Goal: Task Accomplishment & Management: Complete application form

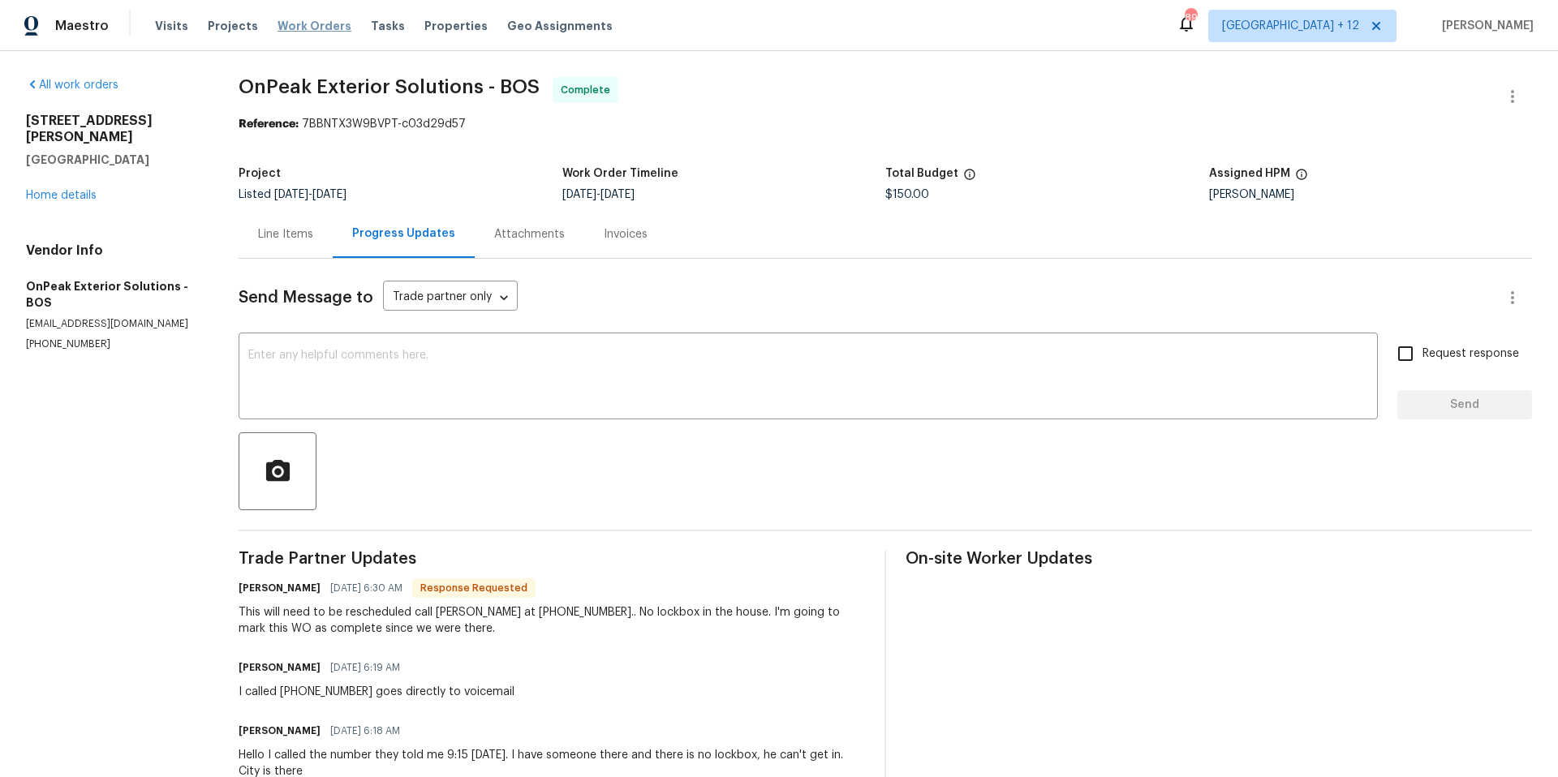
click at [328, 23] on span "Work Orders" at bounding box center [314, 26] width 74 height 16
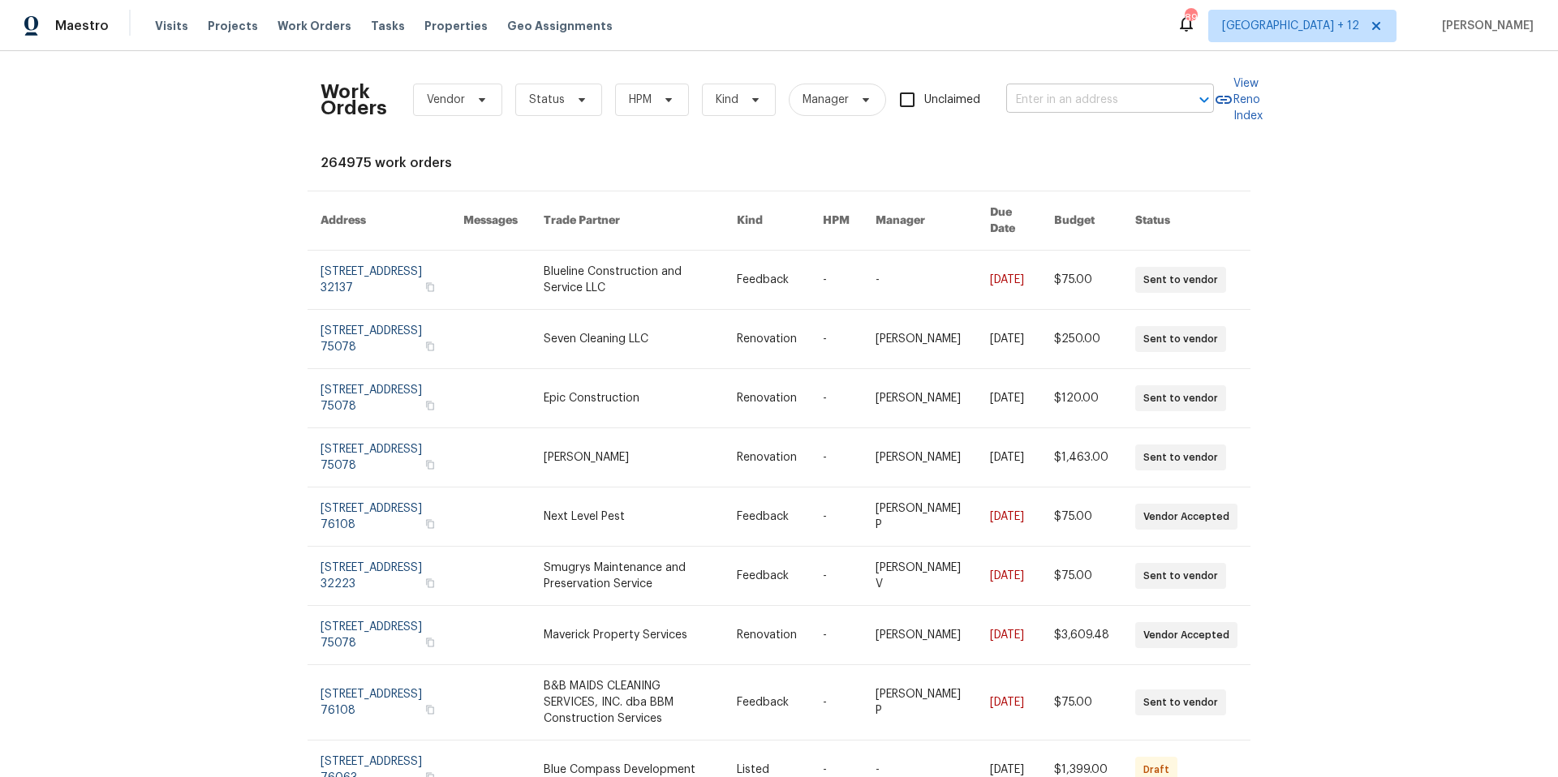
click at [1114, 105] on input "text" at bounding box center [1087, 100] width 162 height 25
type input "51 [PERSON_NAME]"
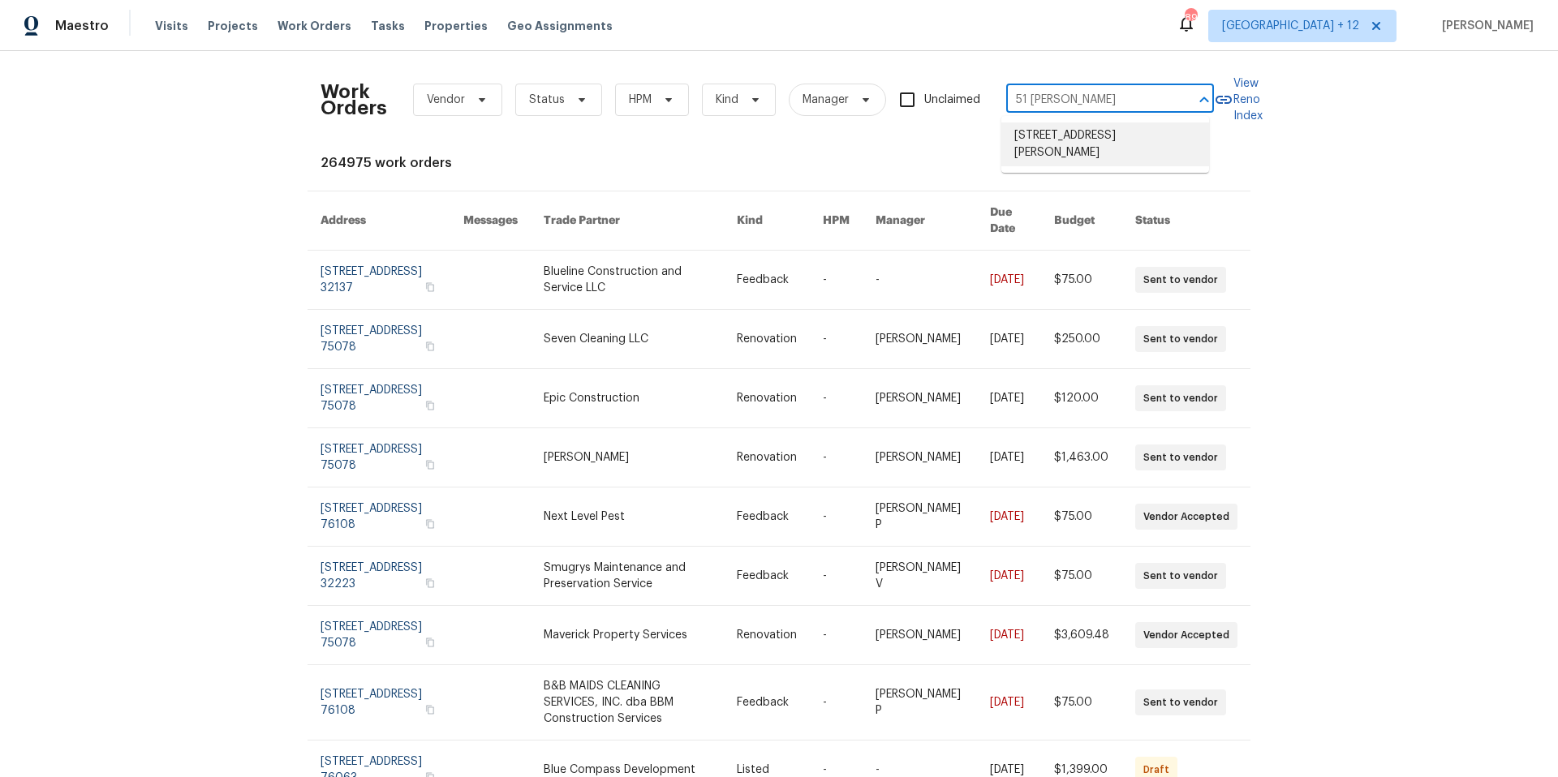
click at [1122, 144] on li "[STREET_ADDRESS][PERSON_NAME]" at bounding box center [1105, 144] width 208 height 44
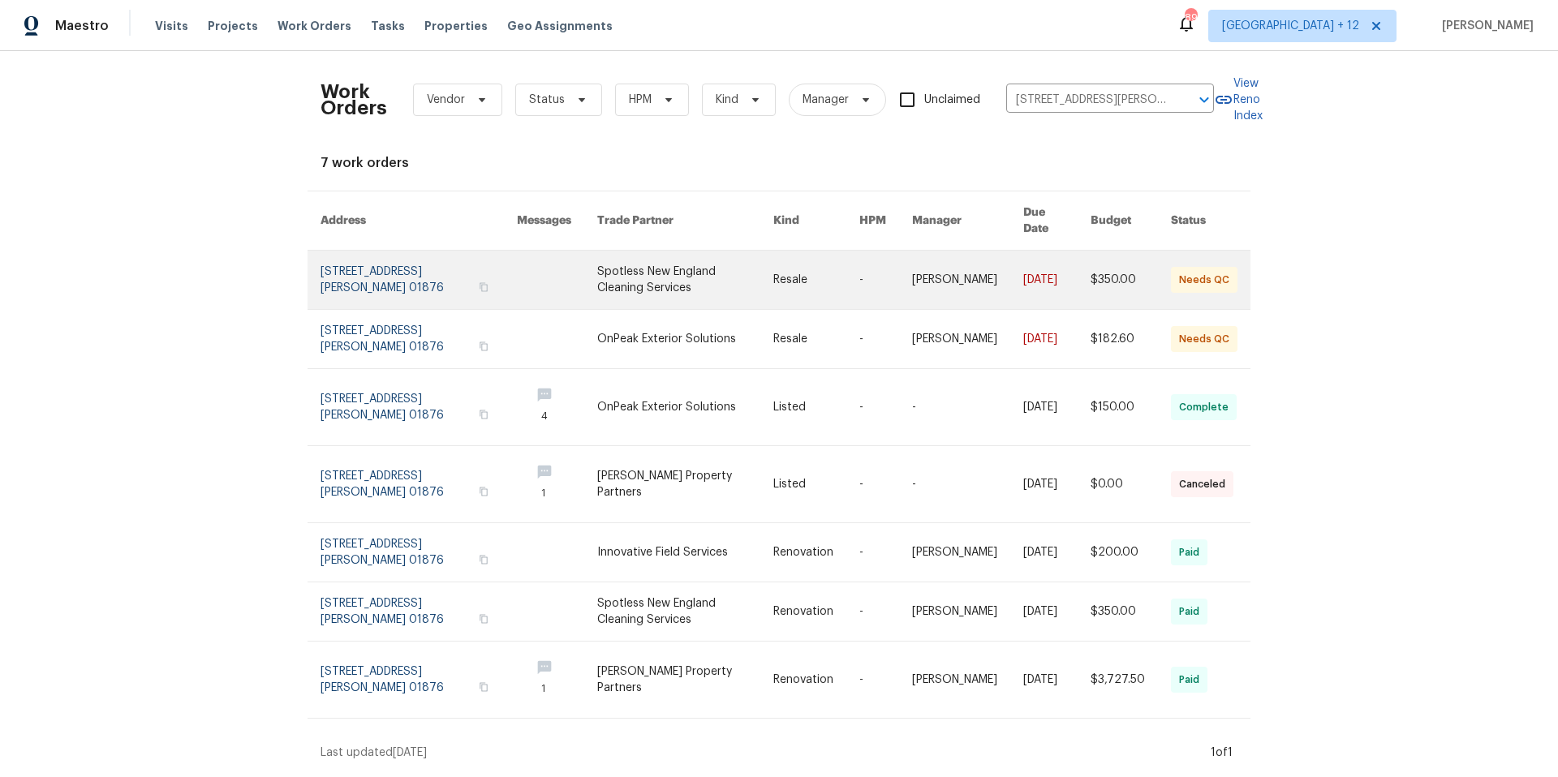
click at [387, 251] on link at bounding box center [418, 280] width 196 height 58
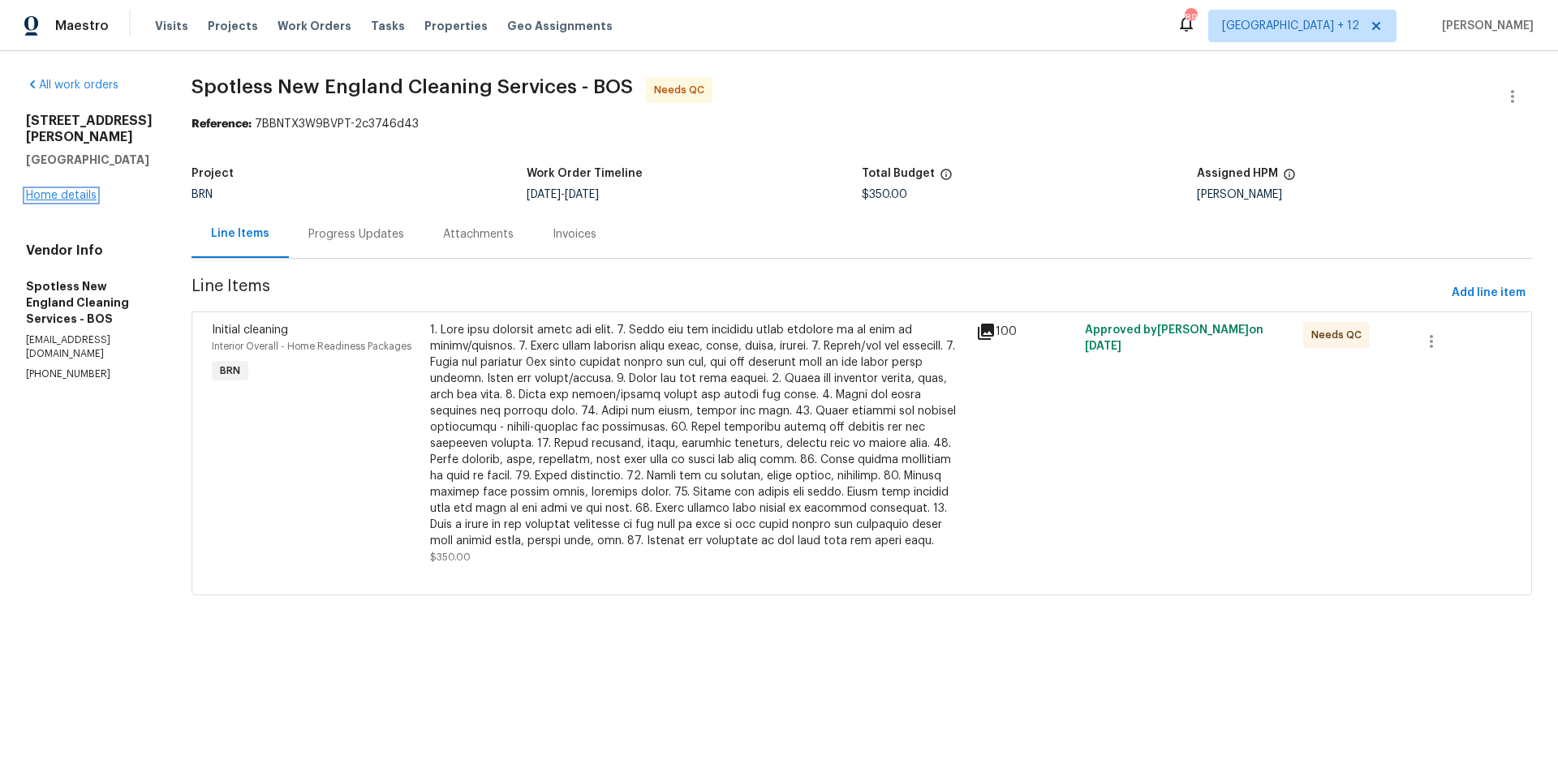
click at [48, 190] on link "Home details" at bounding box center [61, 195] width 71 height 11
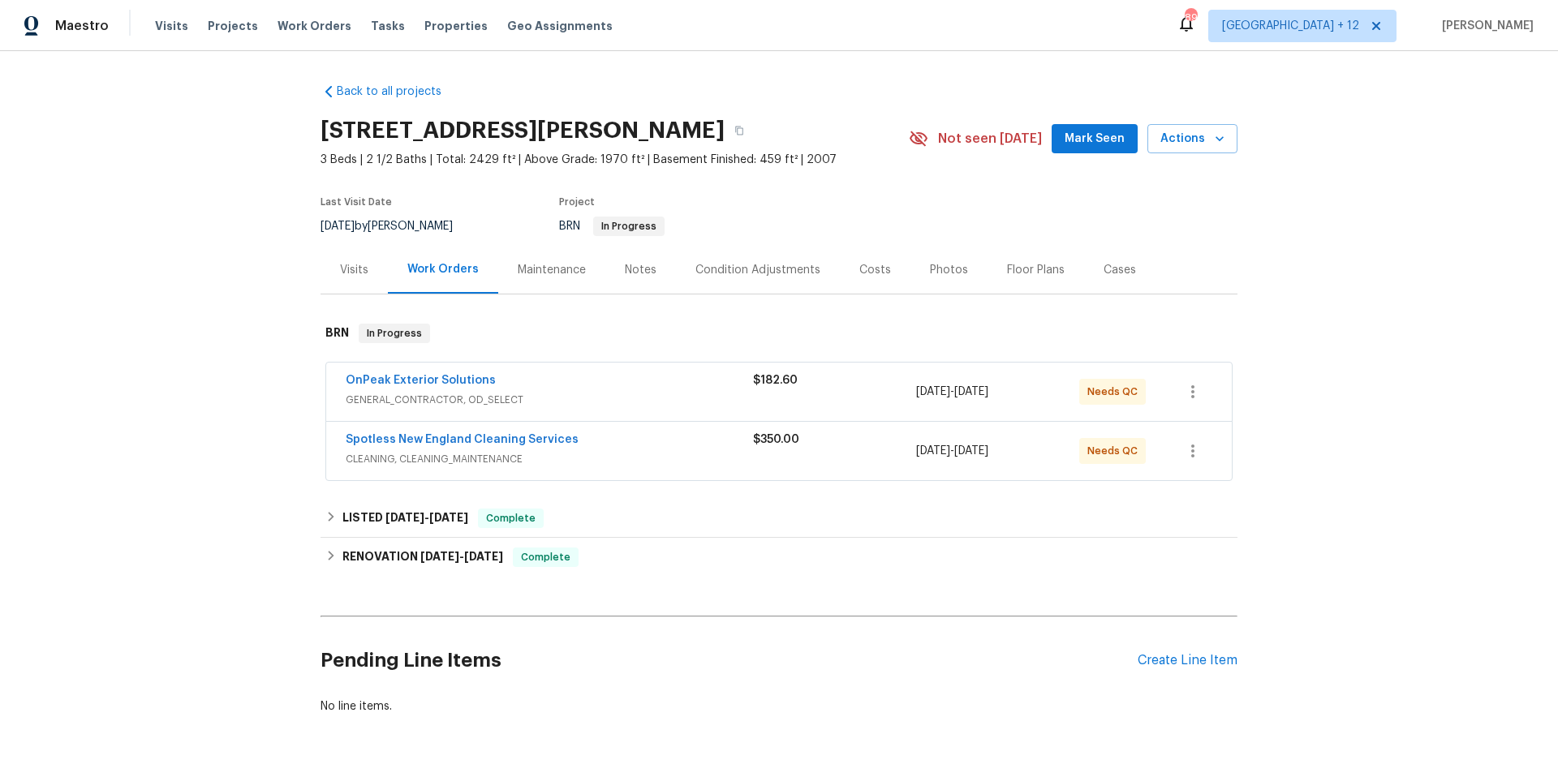
click at [530, 397] on span "GENERAL_CONTRACTOR, OD_SELECT" at bounding box center [549, 400] width 407 height 16
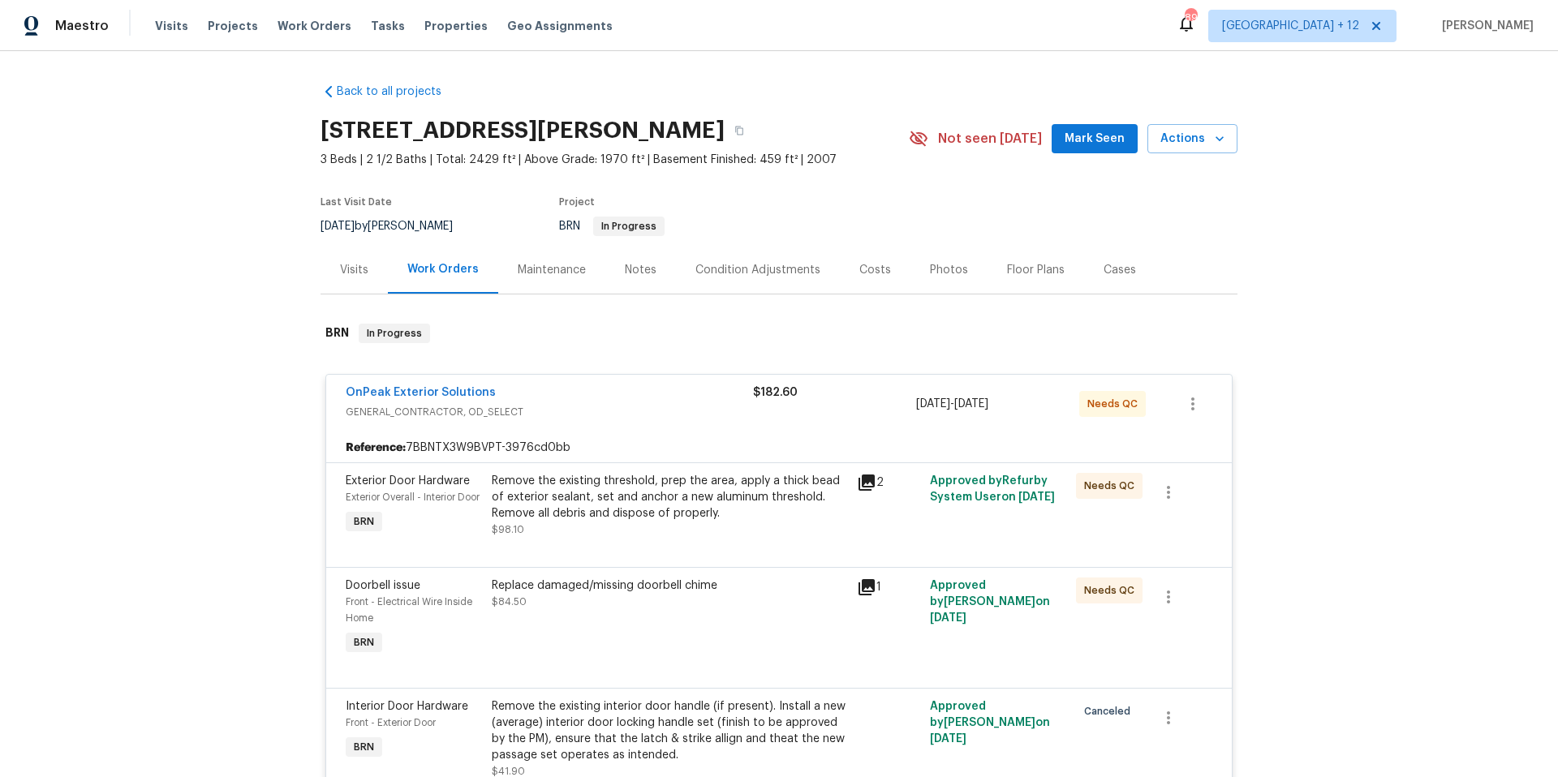
scroll to position [529, 0]
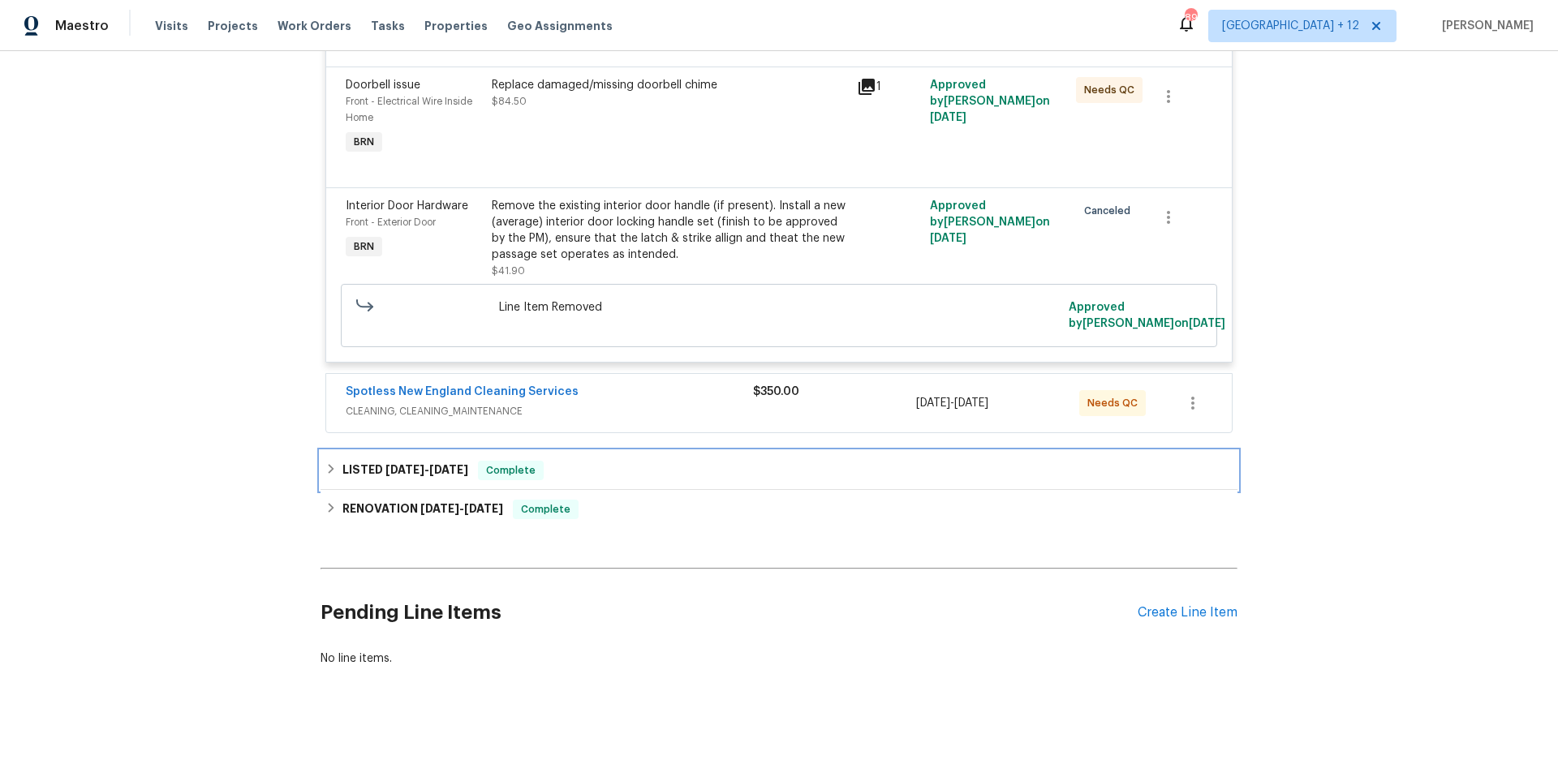
click at [329, 464] on icon at bounding box center [332, 469] width 6 height 10
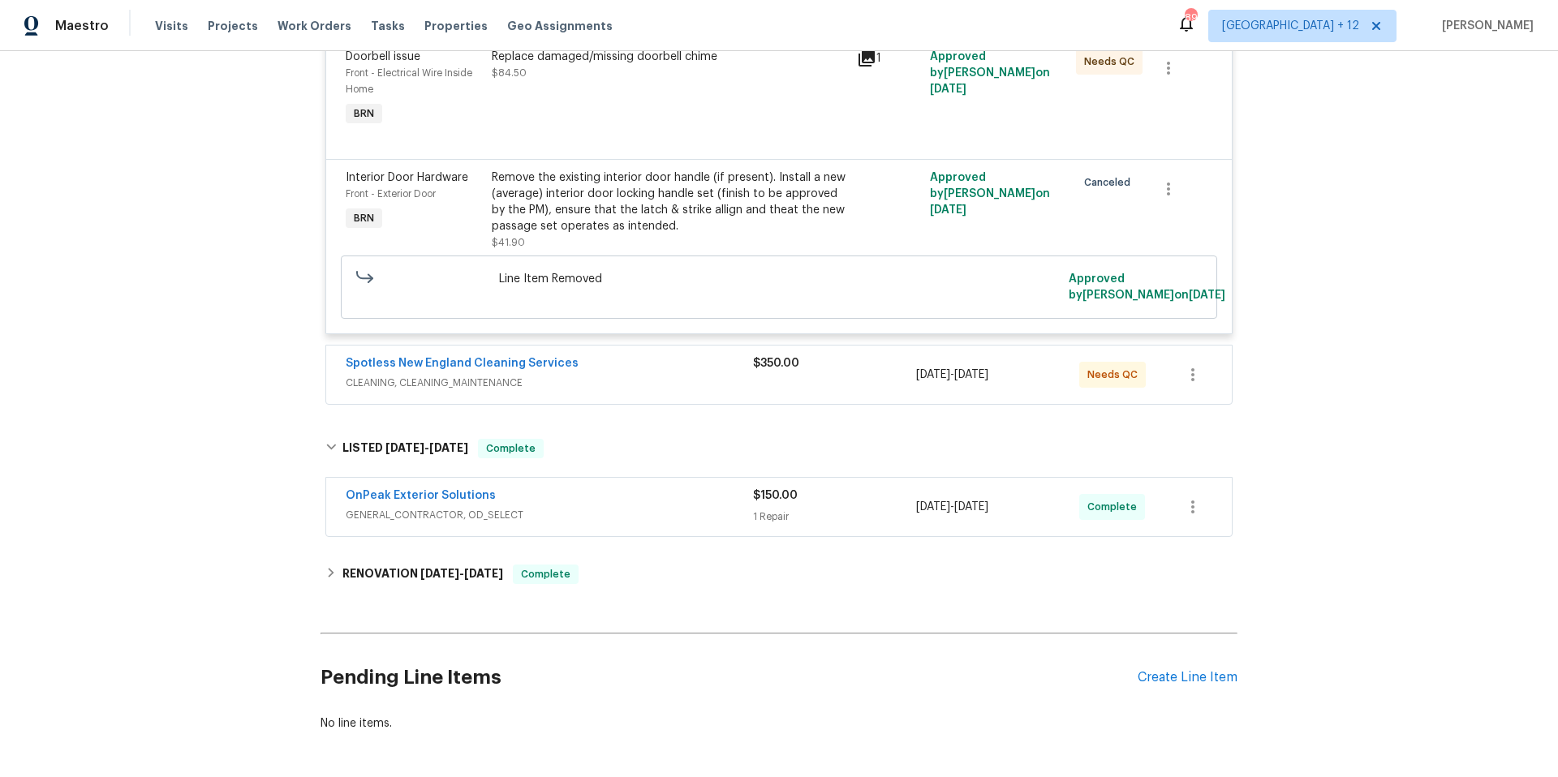
click at [514, 523] on span "GENERAL_CONTRACTOR, OD_SELECT" at bounding box center [549, 515] width 407 height 16
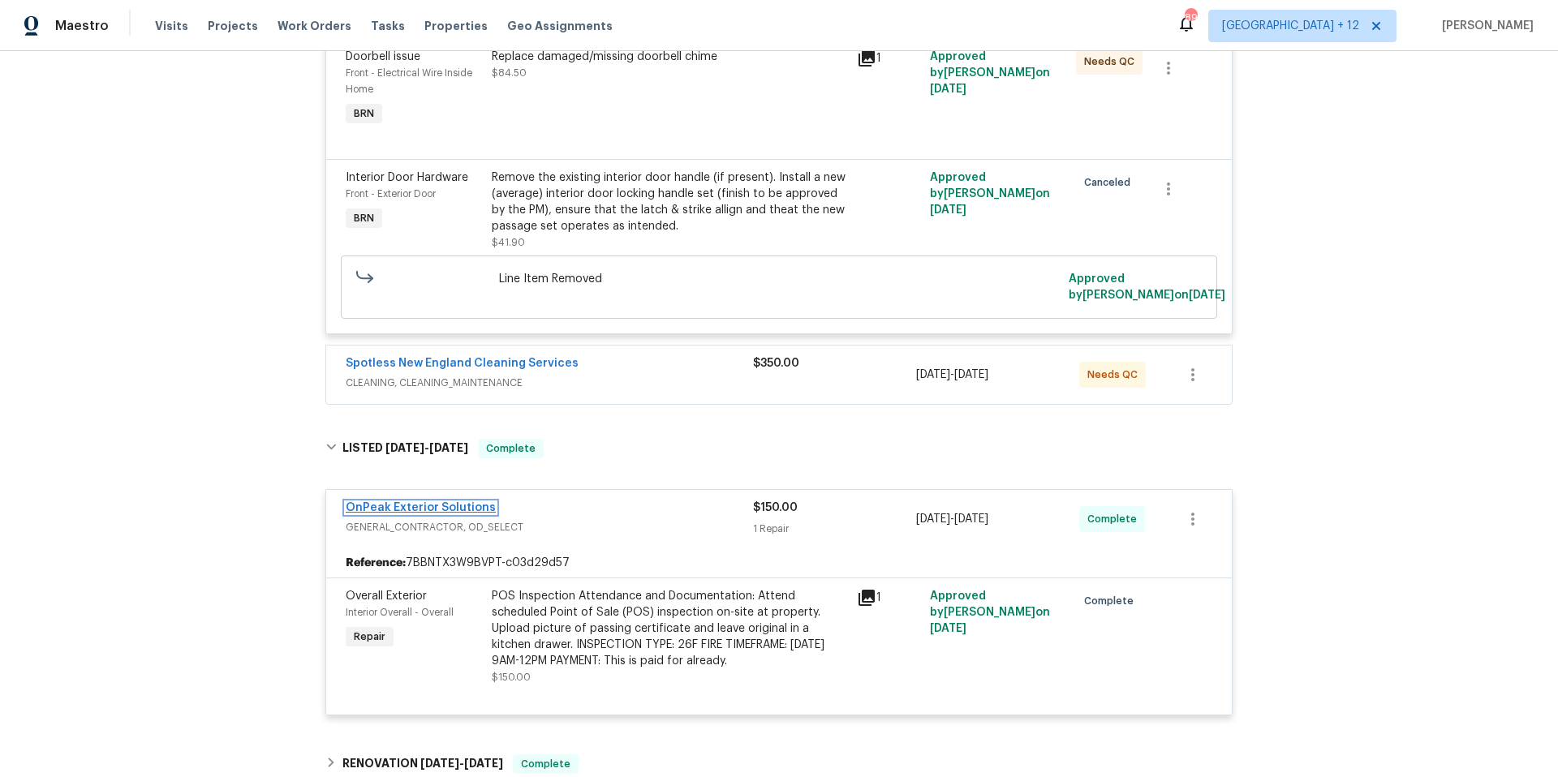
click at [448, 514] on link "OnPeak Exterior Solutions" at bounding box center [421, 507] width 150 height 11
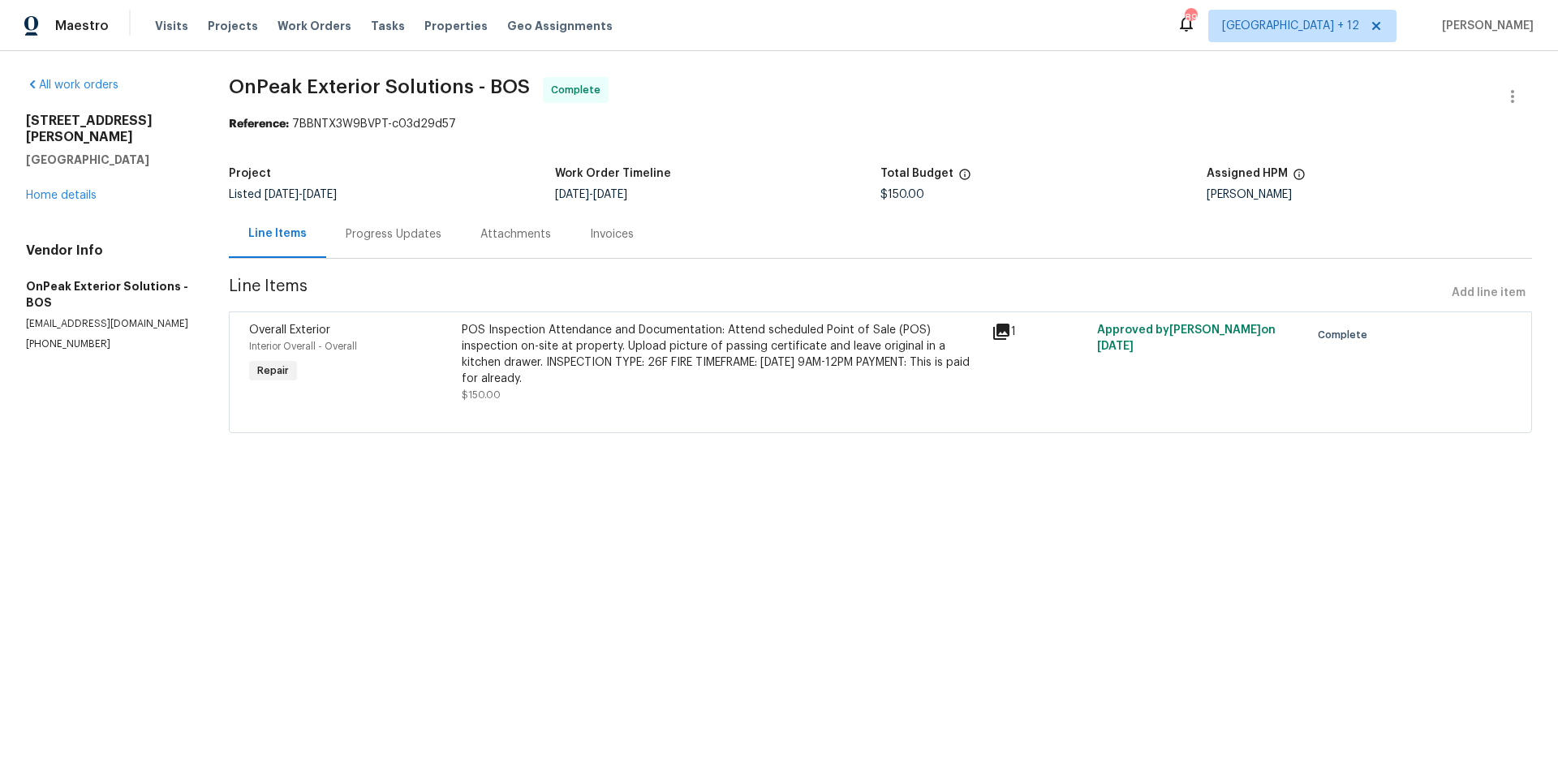
click at [399, 236] on div "Progress Updates" at bounding box center [394, 234] width 96 height 16
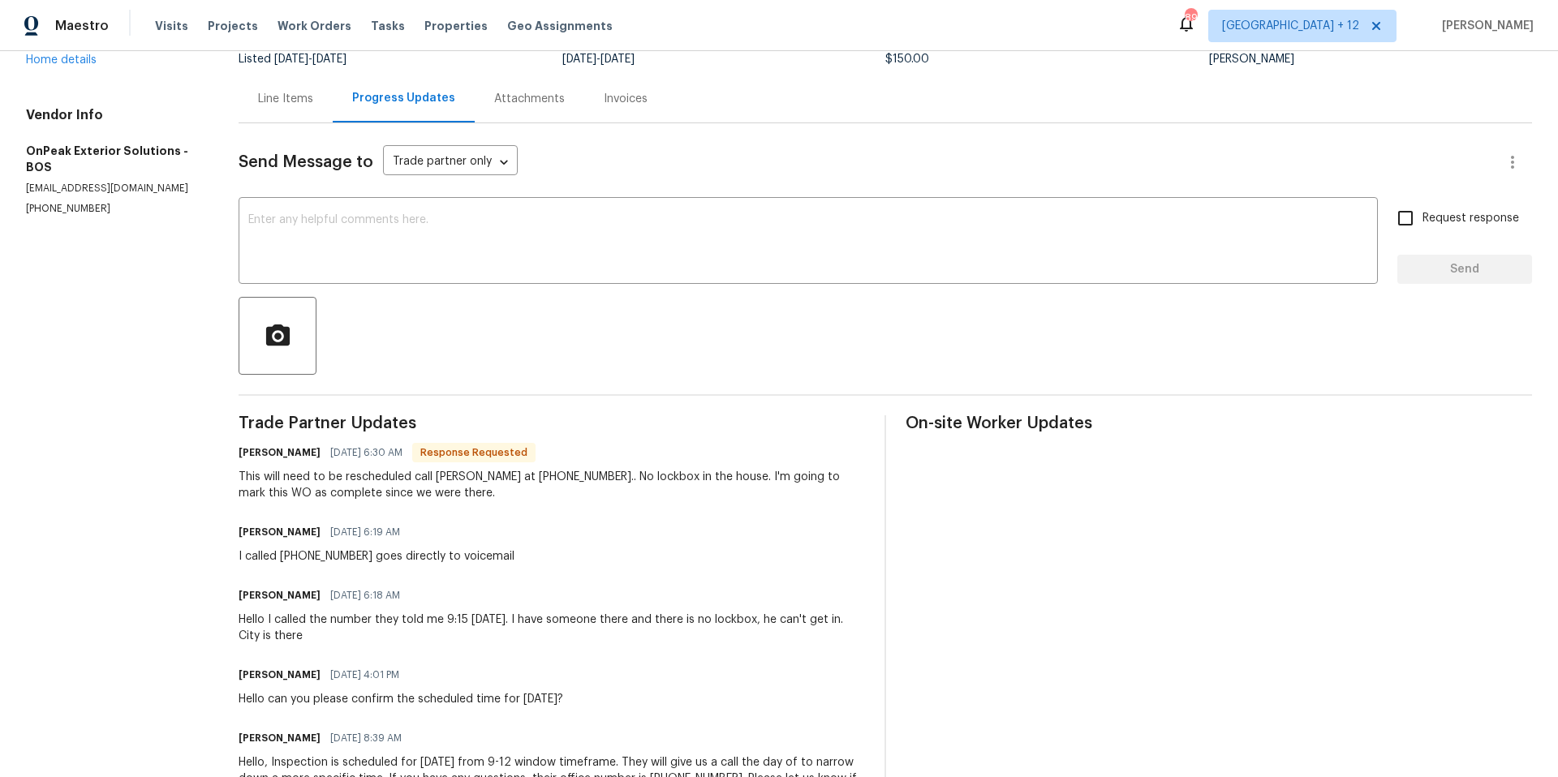
scroll to position [220, 0]
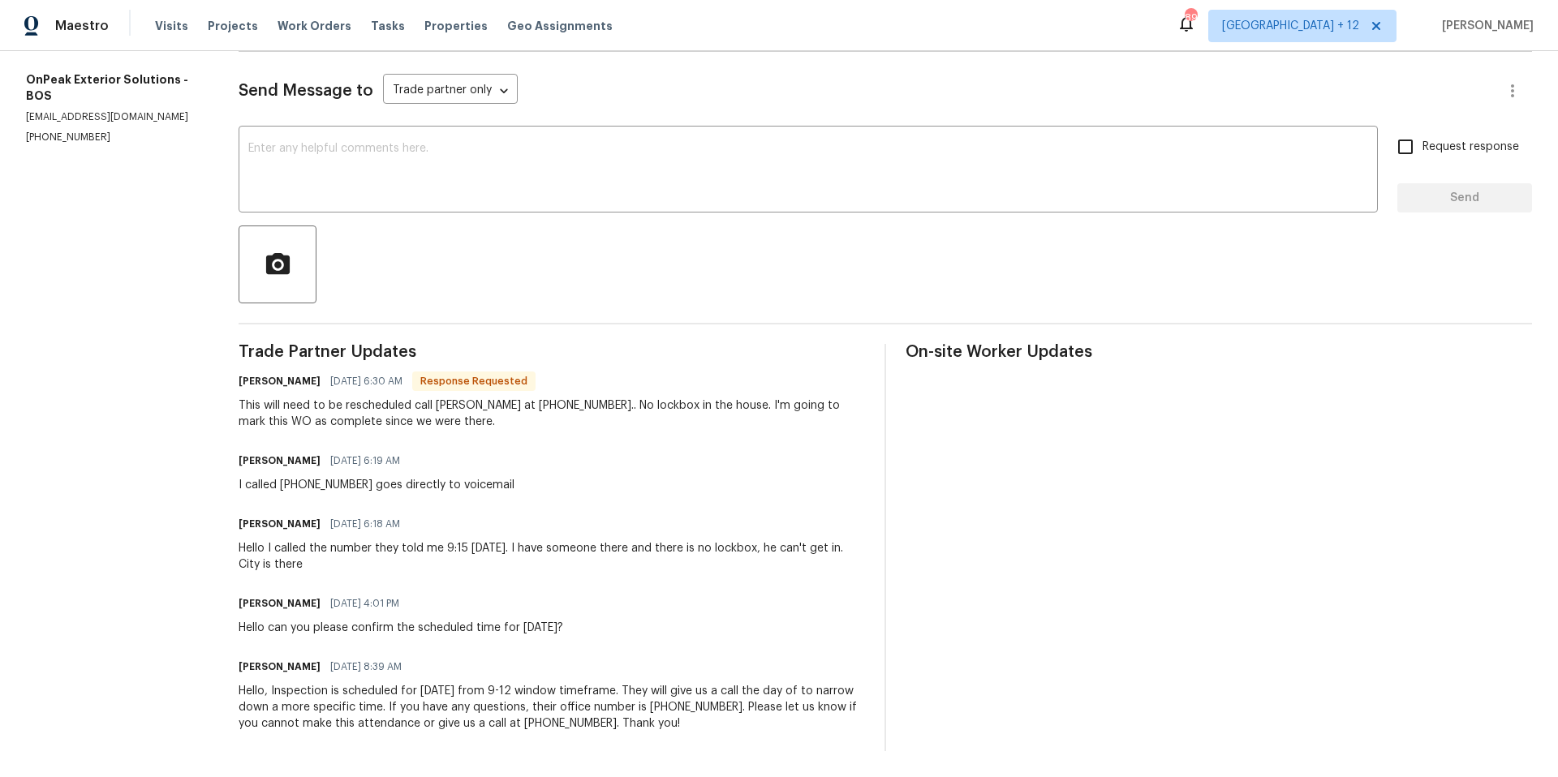
click at [87, 291] on section "All work orders [STREET_ADDRESS][PERSON_NAME] Home details Vendor Info OnPeak E…" at bounding box center [113, 310] width 174 height 881
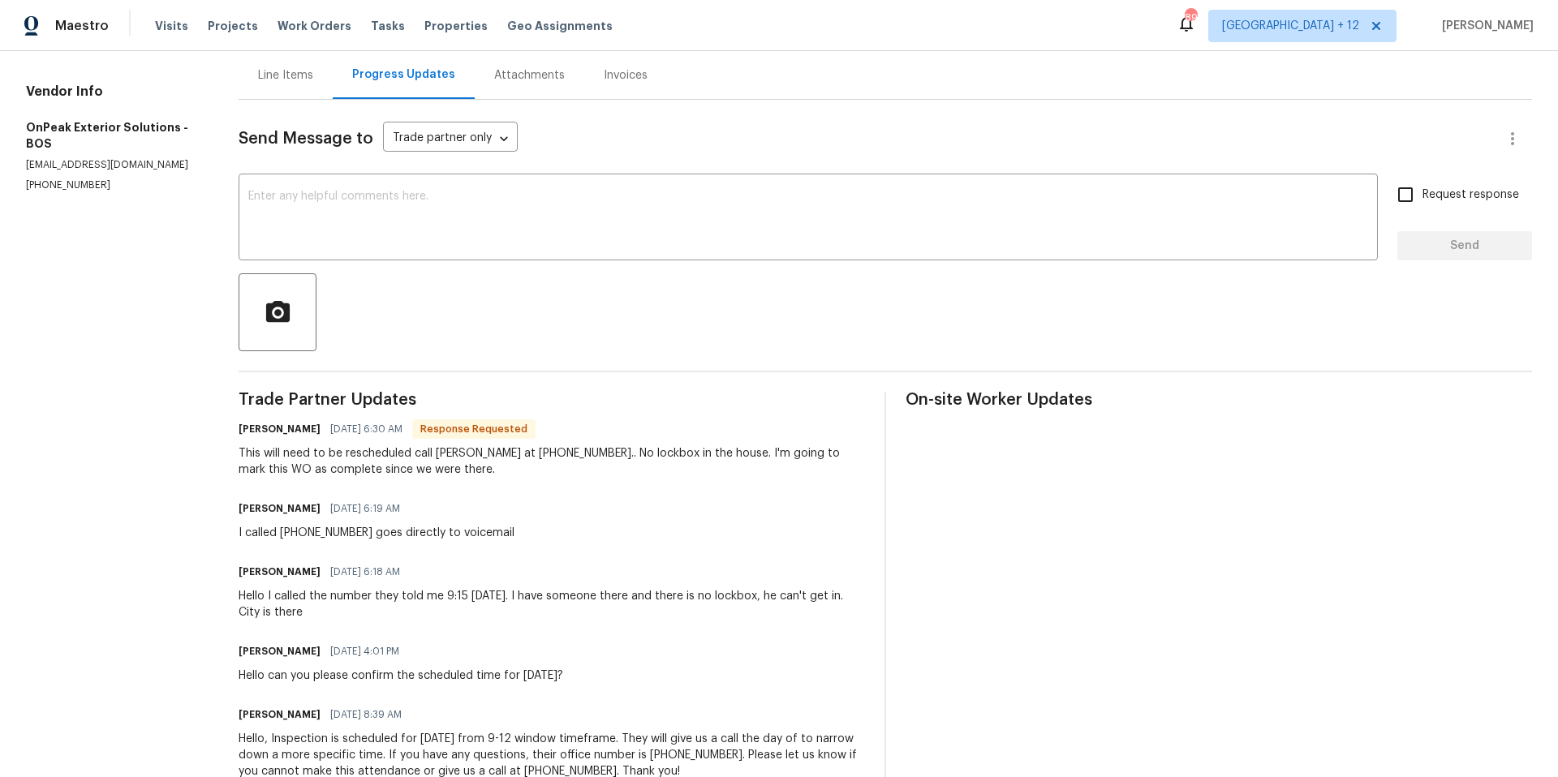
scroll to position [78, 0]
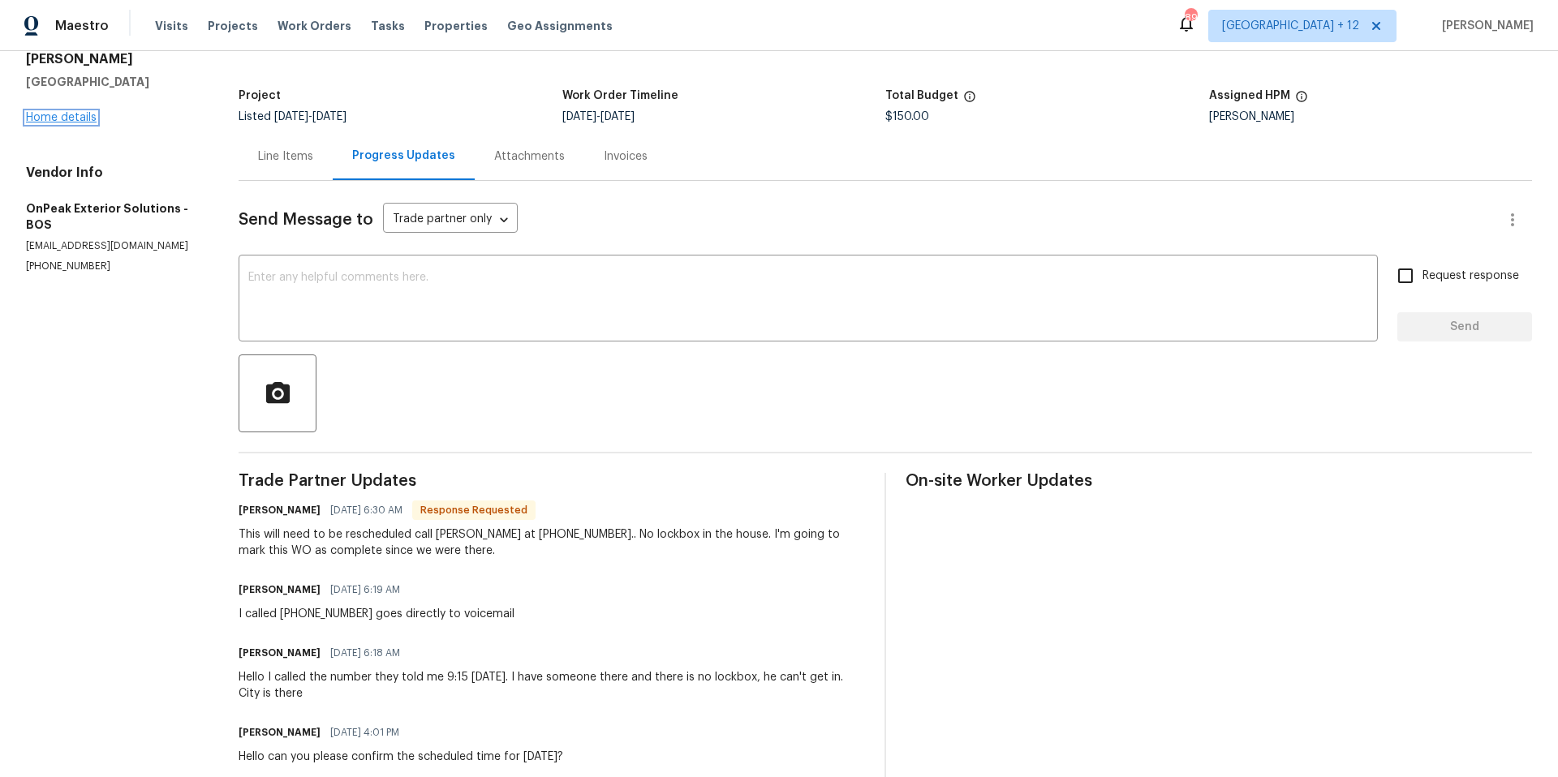
click at [50, 112] on link "Home details" at bounding box center [61, 117] width 71 height 11
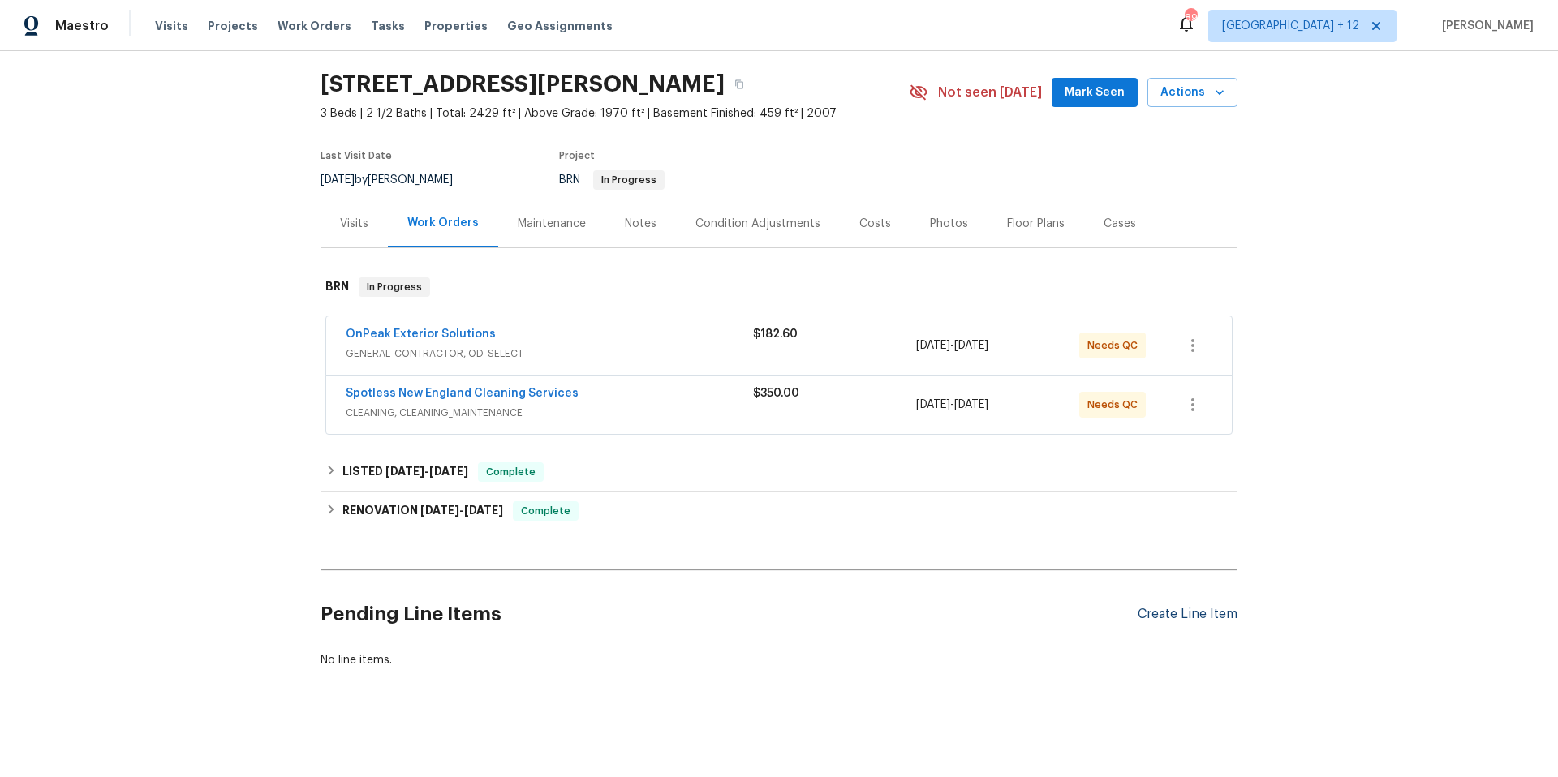
scroll to position [60, 0]
click at [1172, 605] on div "Create Line Item" at bounding box center [1187, 612] width 100 height 15
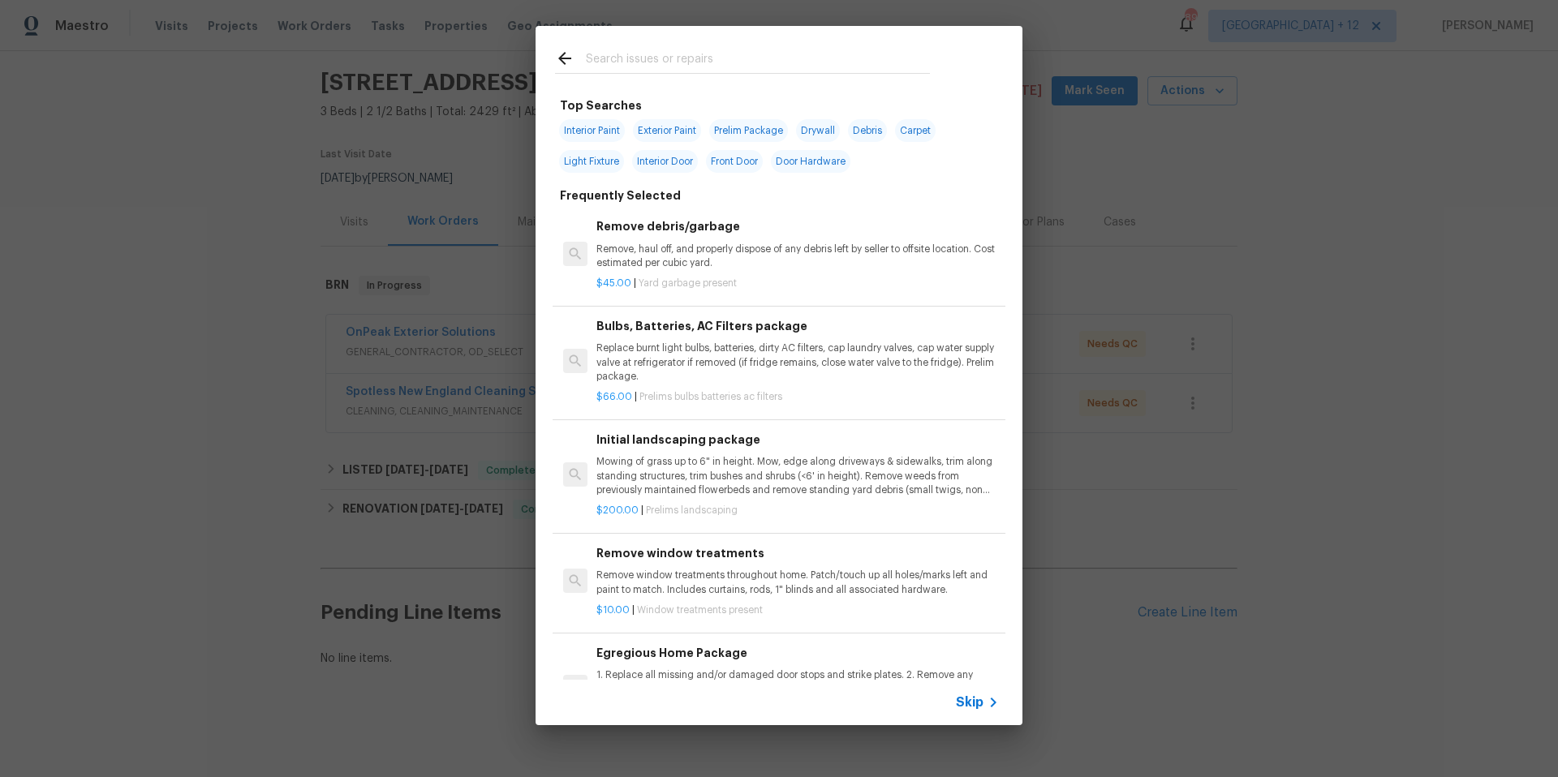
click at [973, 710] on span "Skip" at bounding box center [970, 702] width 28 height 16
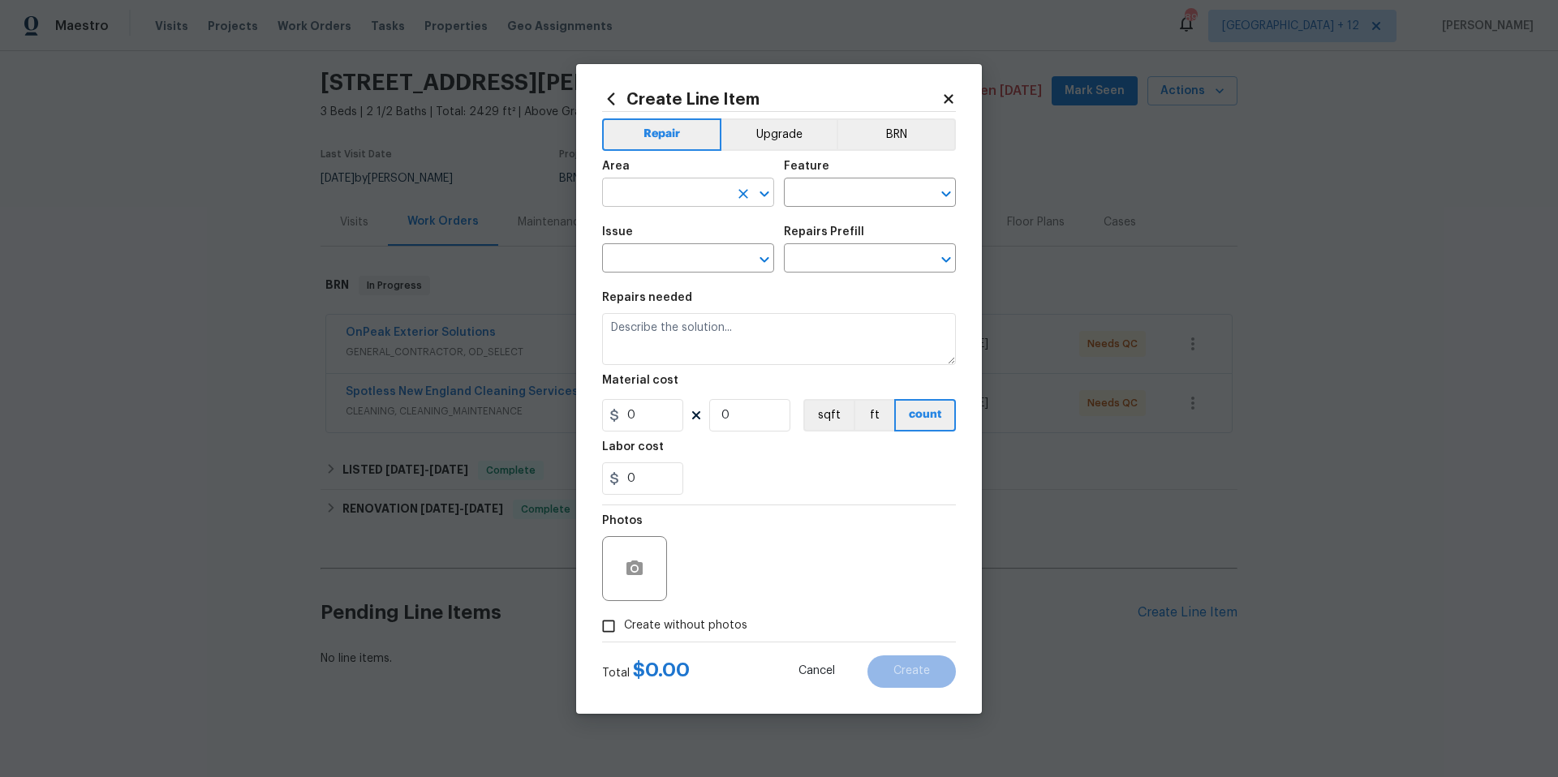
click at [711, 195] on input "text" at bounding box center [665, 194] width 127 height 25
click at [707, 251] on li "Exterior Overall" at bounding box center [688, 256] width 172 height 27
type input "Exterior Overall"
click at [690, 254] on input "text" at bounding box center [665, 259] width 127 height 25
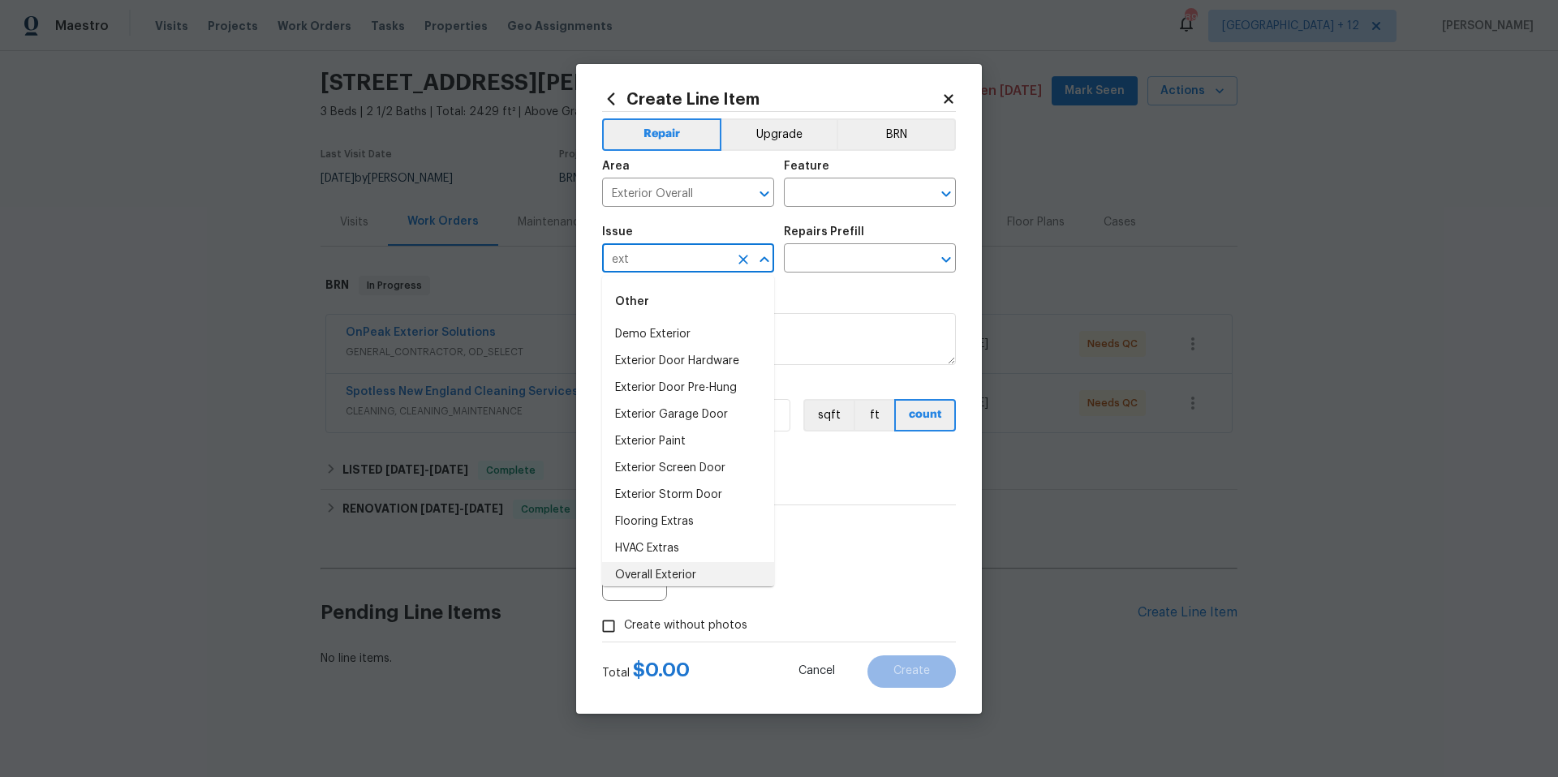
click at [660, 564] on li "Overall Exterior" at bounding box center [688, 575] width 172 height 27
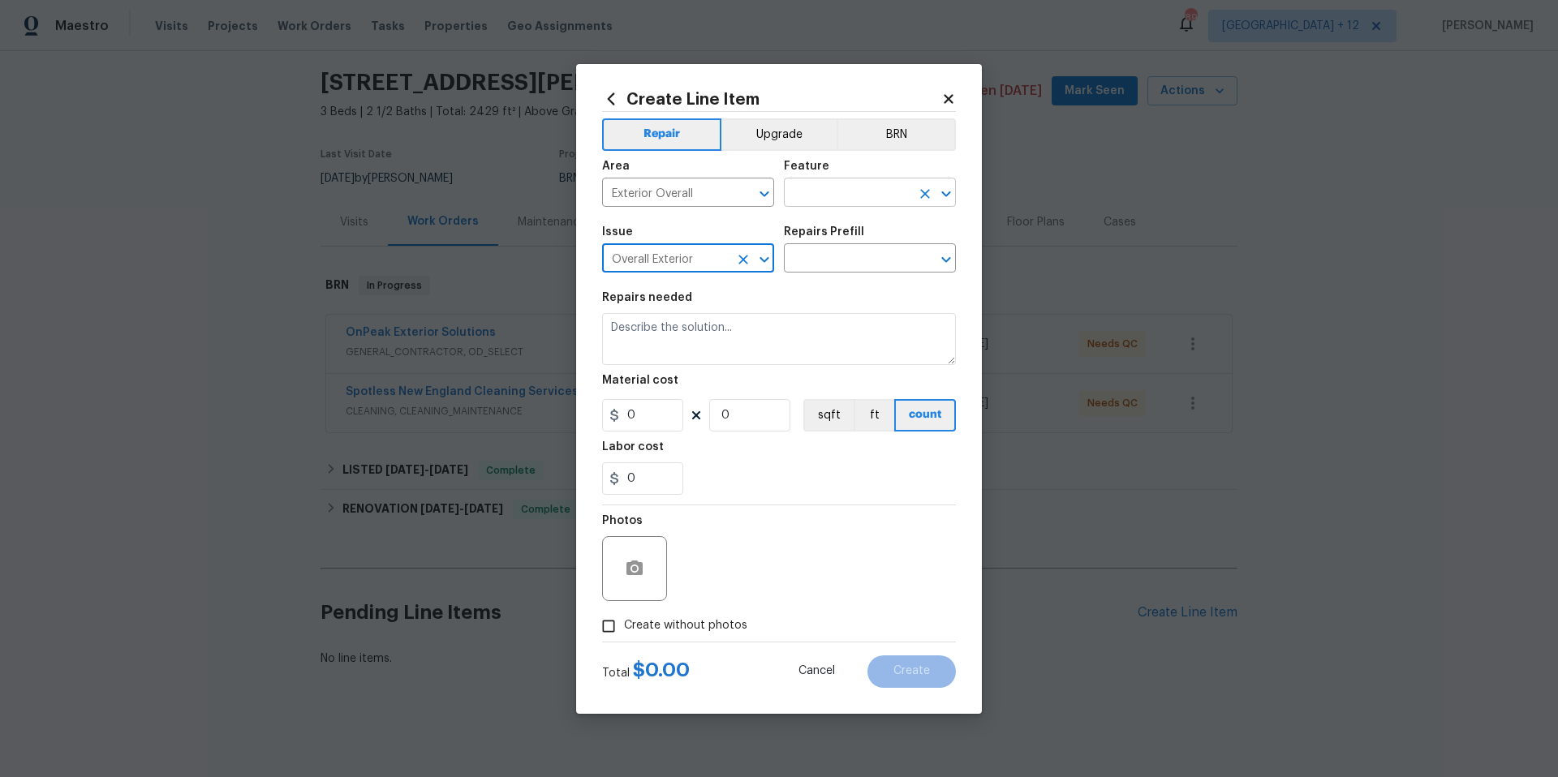
type input "Overall Exterior"
click at [854, 200] on input "text" at bounding box center [847, 194] width 127 height 25
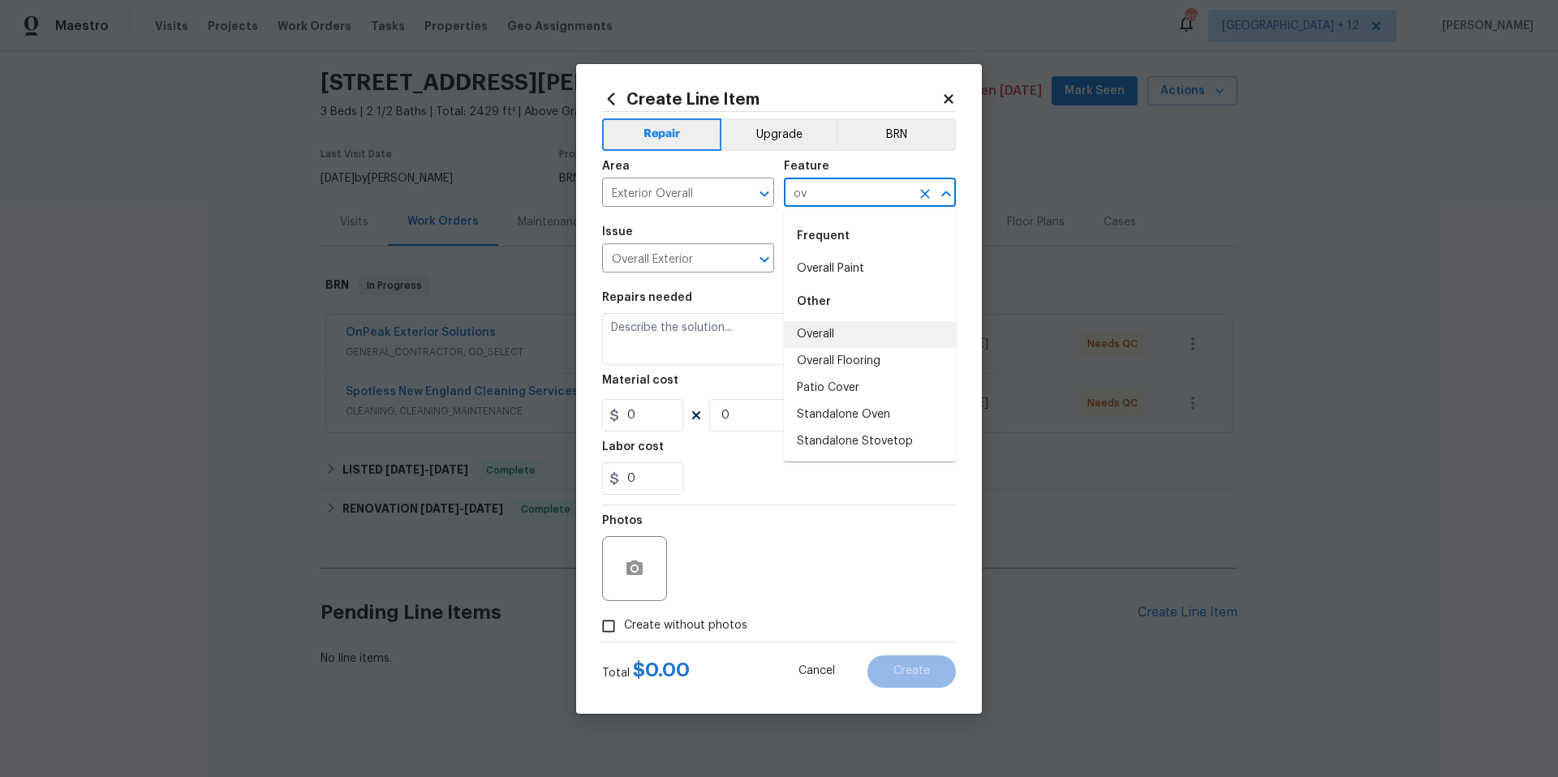
click at [836, 331] on li "Overall" at bounding box center [870, 334] width 172 height 27
type input "Overall"
click at [820, 255] on input "text" at bounding box center [847, 259] width 127 height 25
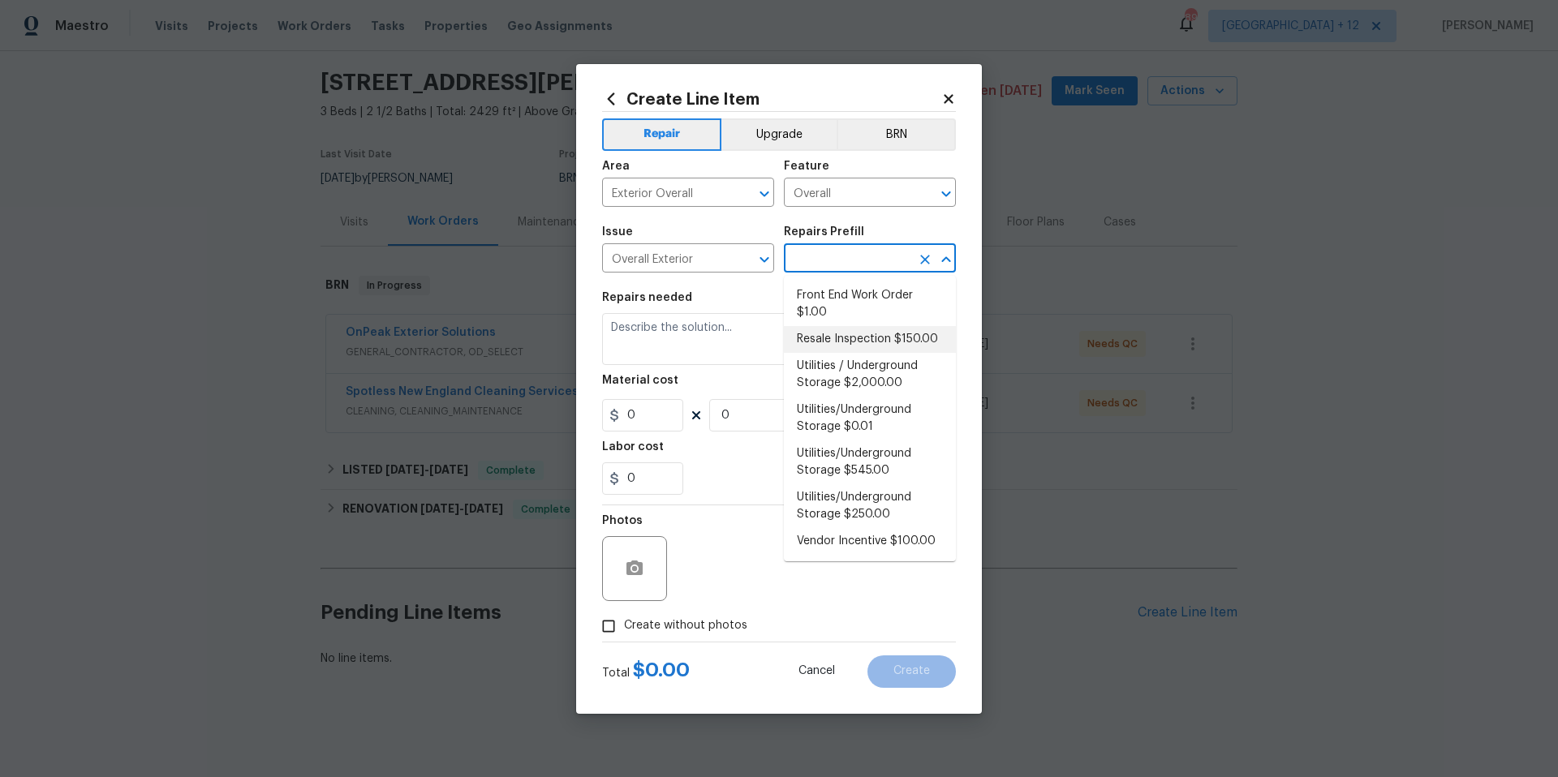
drag, startPoint x: 909, startPoint y: 342, endPoint x: 891, endPoint y: 342, distance: 17.8
click at [909, 342] on li "Resale Inspection $150.00" at bounding box center [870, 339] width 172 height 27
type input "Resale Inspection $150.00"
type textarea "POS Inspection Attendance and Documentation: Attend scheduled Point of Sale (PO…"
type input "1"
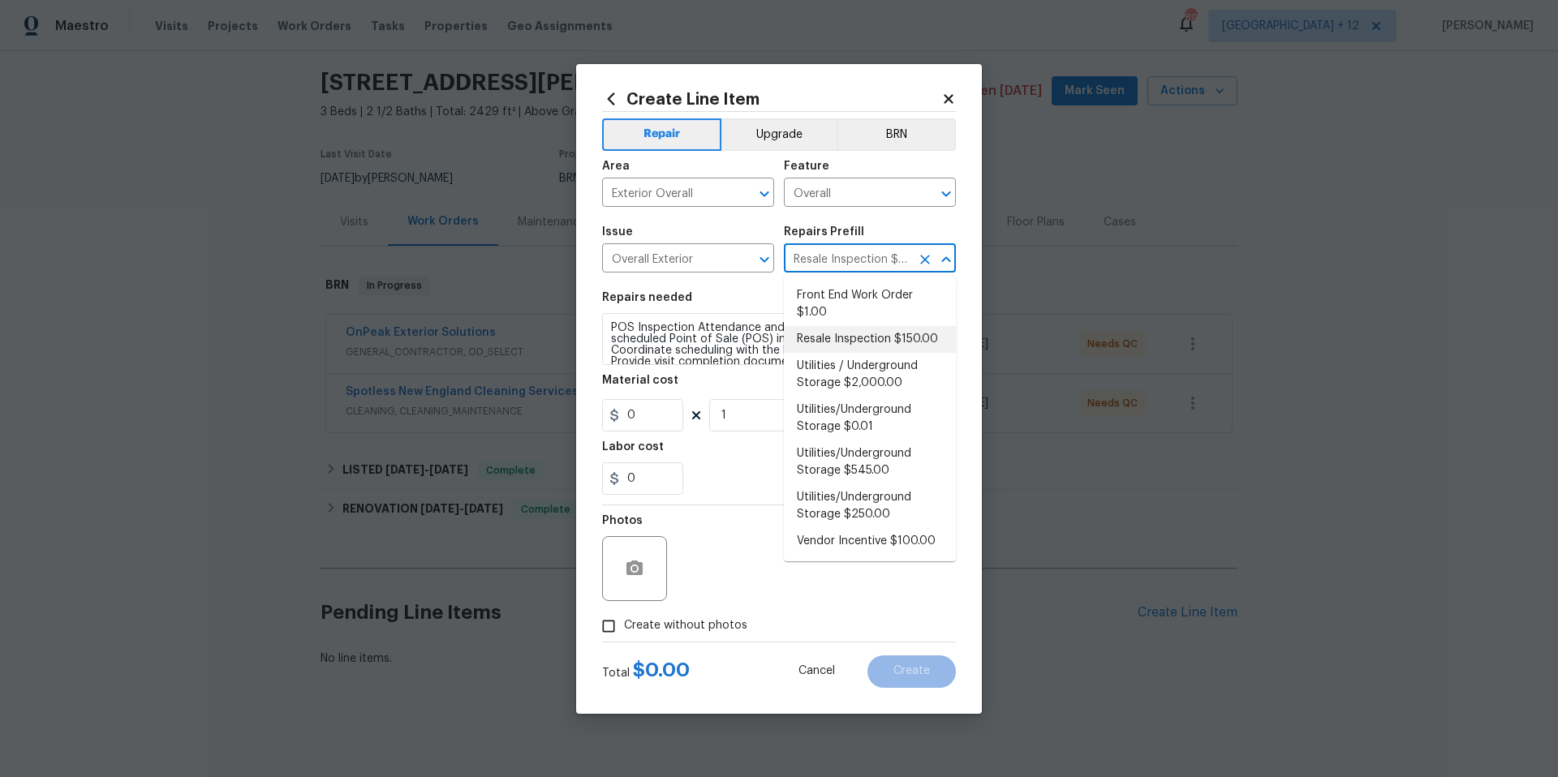
type input "150"
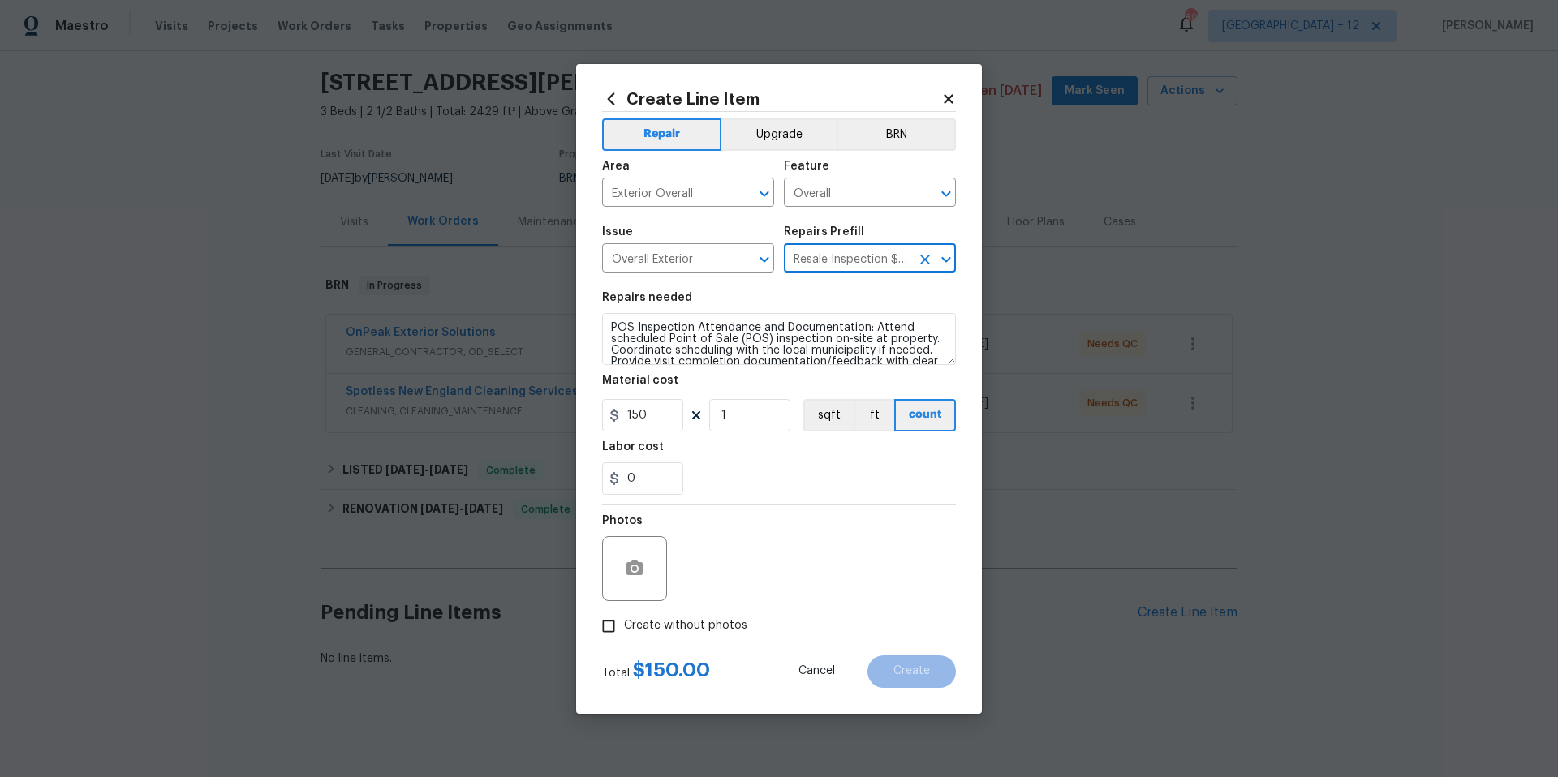
click at [604, 624] on input "Create without photos" at bounding box center [608, 626] width 31 height 31
checkbox input "true"
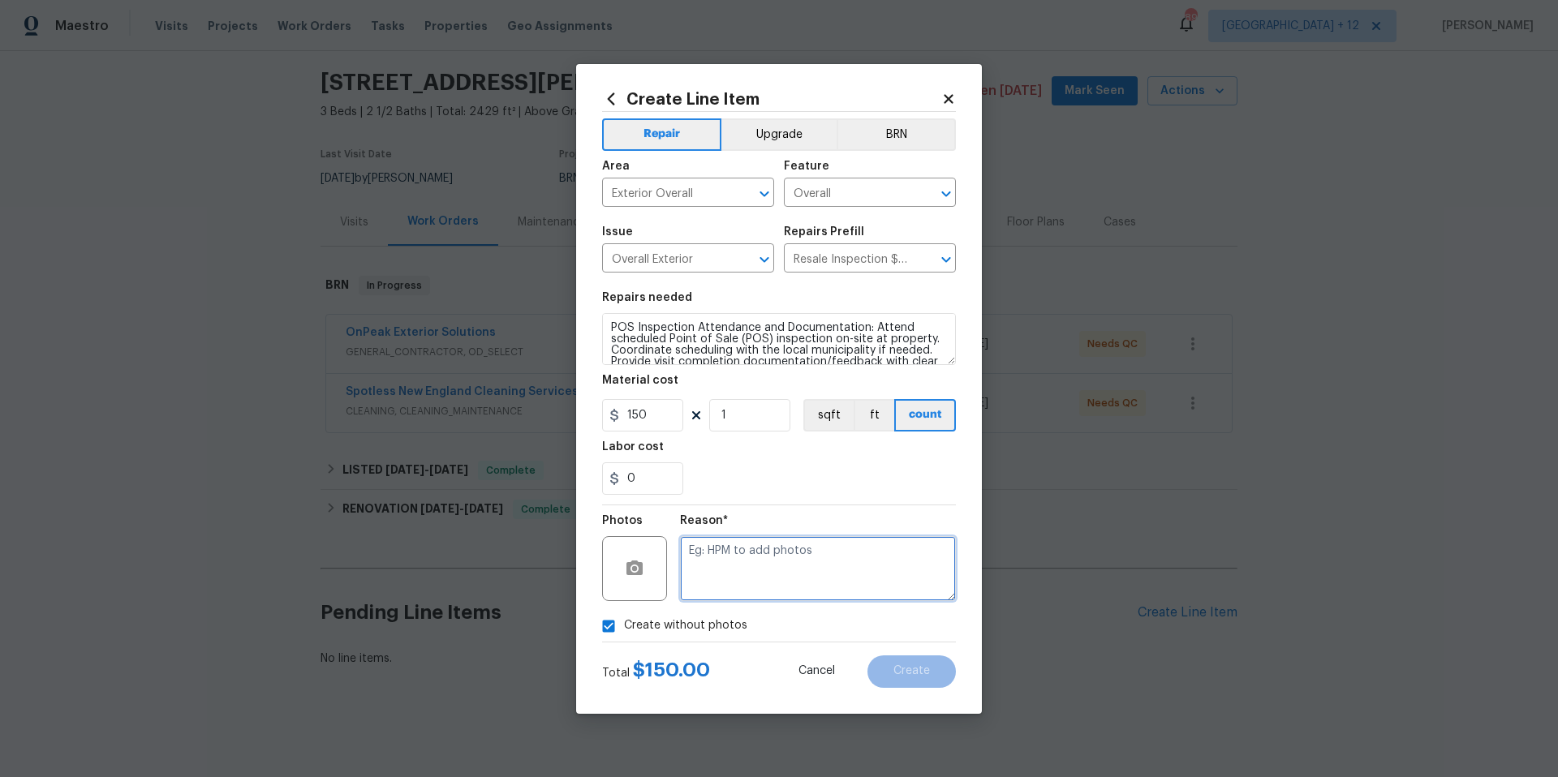
click at [763, 549] on textarea at bounding box center [818, 568] width 276 height 65
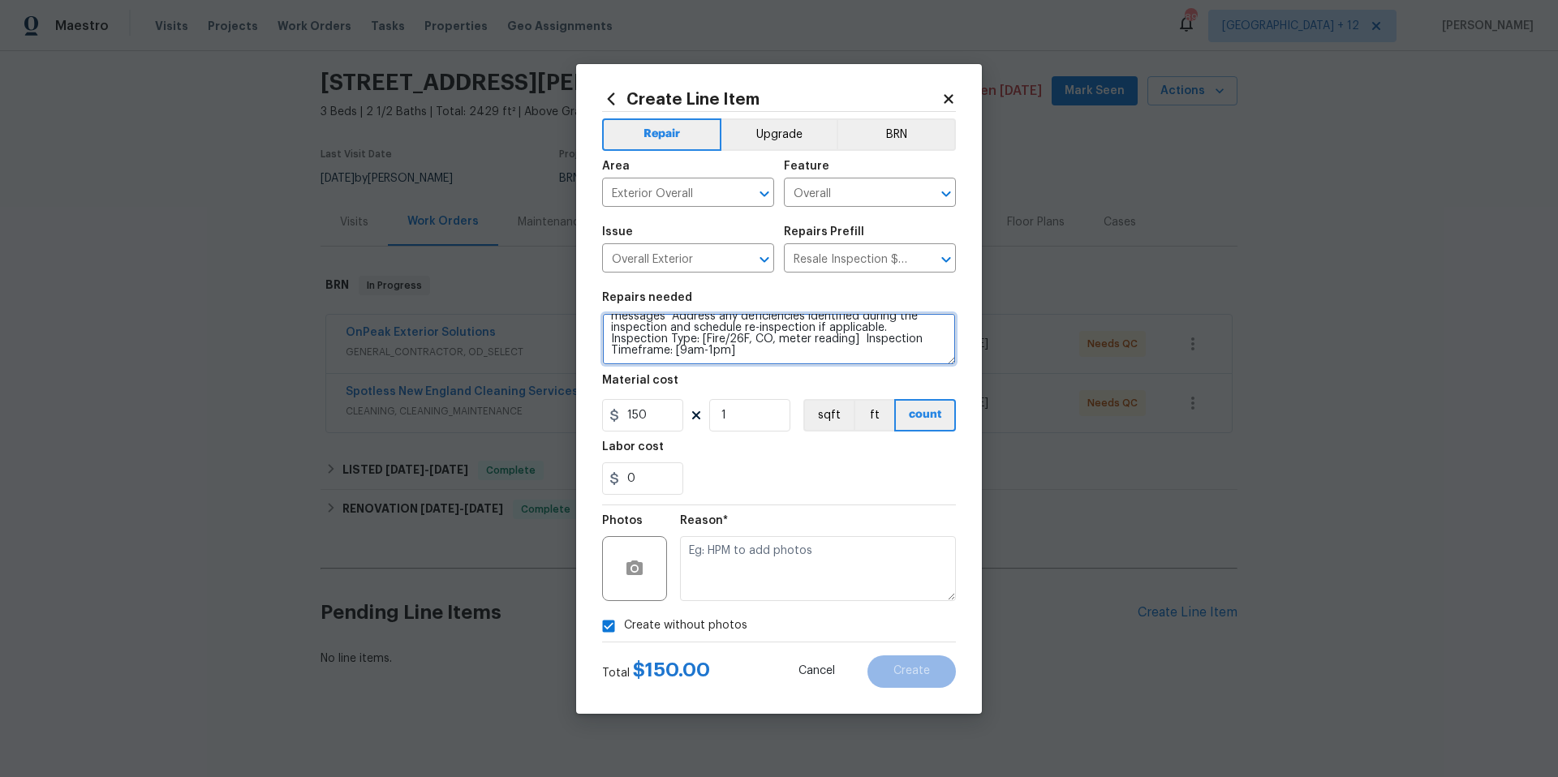
click at [754, 354] on textarea "POS Inspection Attendance and Documentation: Attend scheduled Point of Sale (PO…" at bounding box center [779, 339] width 354 height 52
type textarea "POS Inspection Attendance and Documentation: Attend scheduled Point of Sale (PO…"
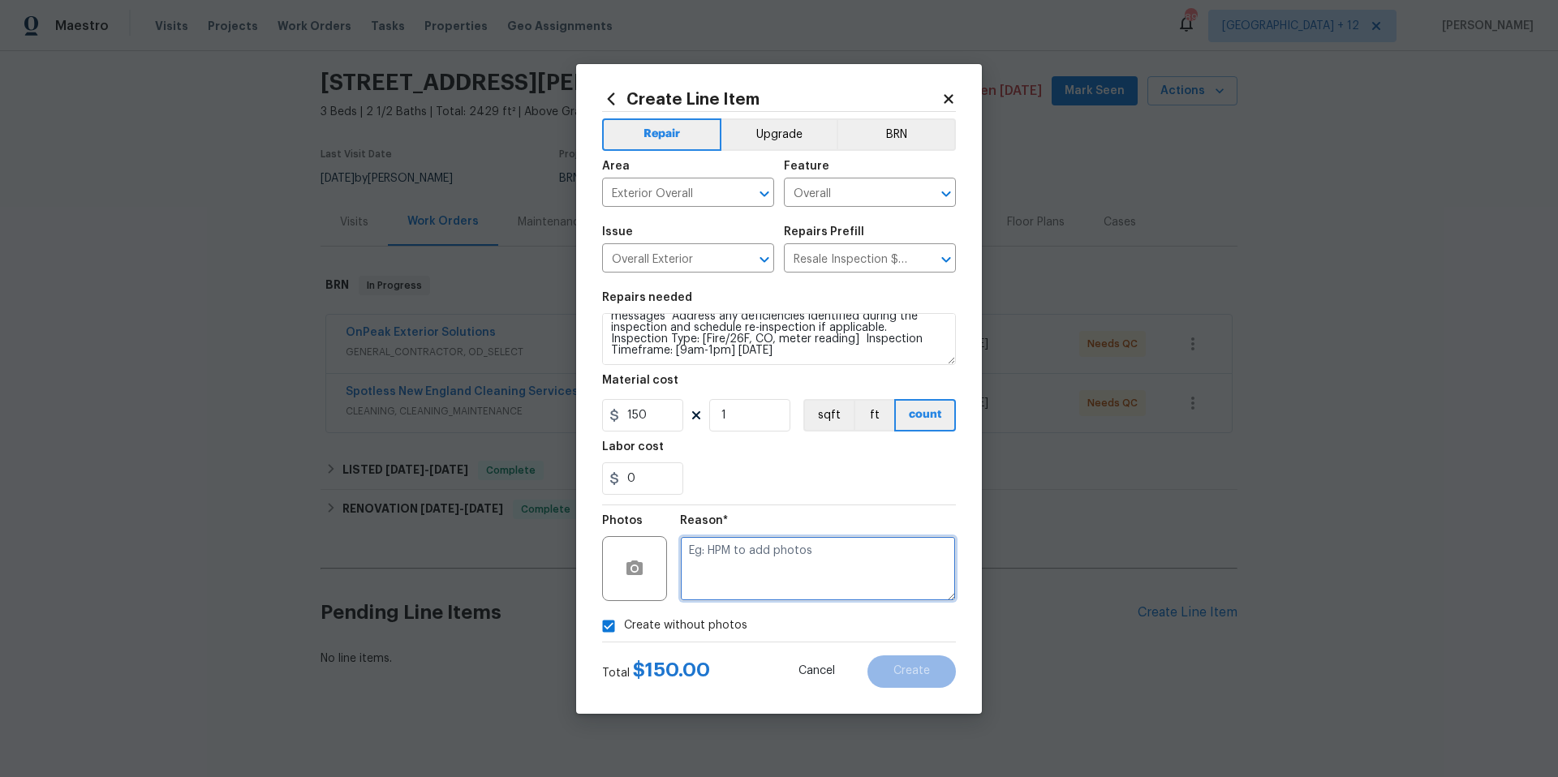
click at [802, 568] on textarea at bounding box center [818, 568] width 276 height 65
type textarea "NA"
click at [896, 673] on span "Create" at bounding box center [911, 671] width 37 height 12
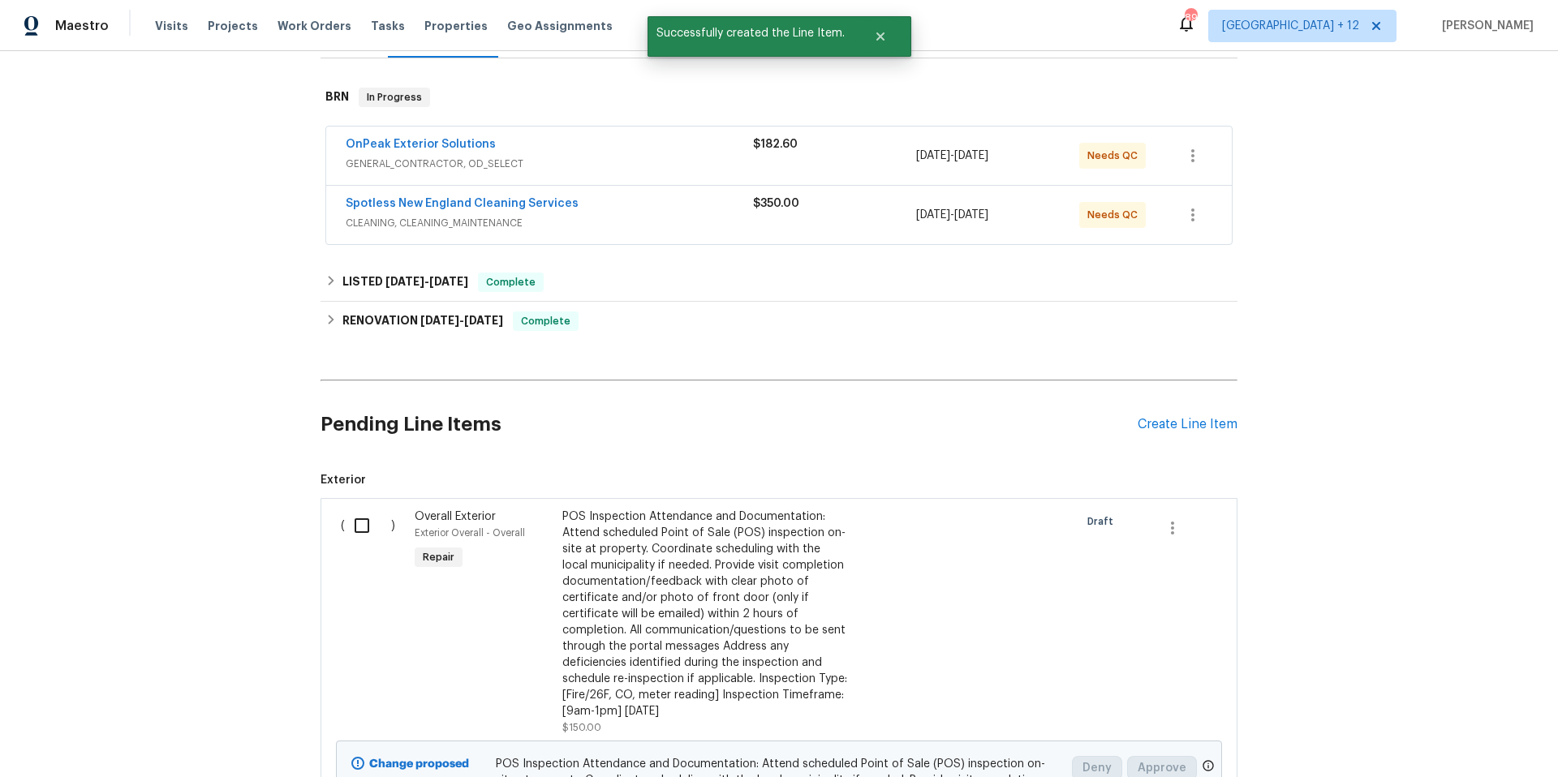
scroll to position [446, 0]
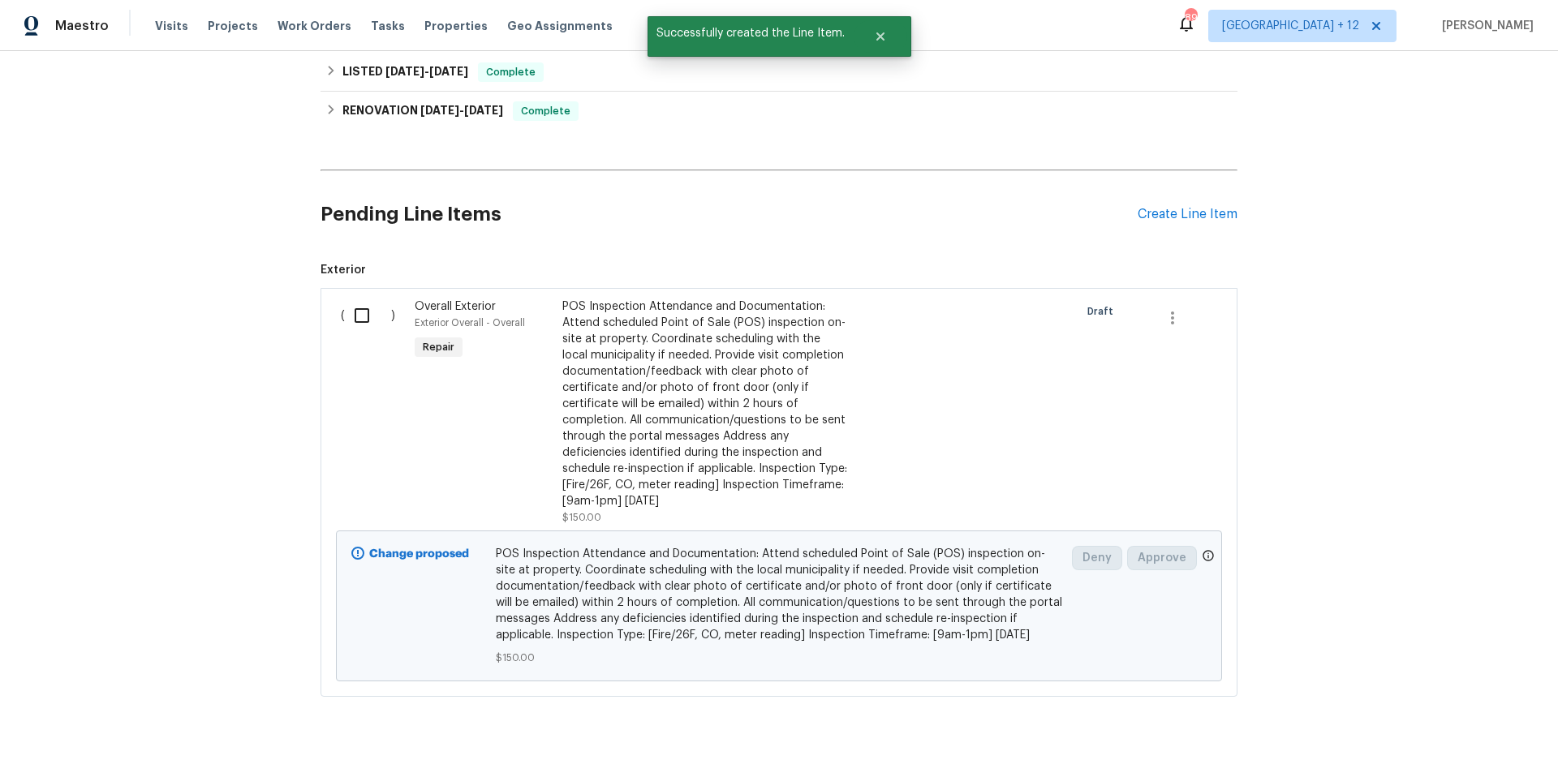
click at [351, 316] on input "checkbox" at bounding box center [368, 316] width 46 height 34
checkbox input "true"
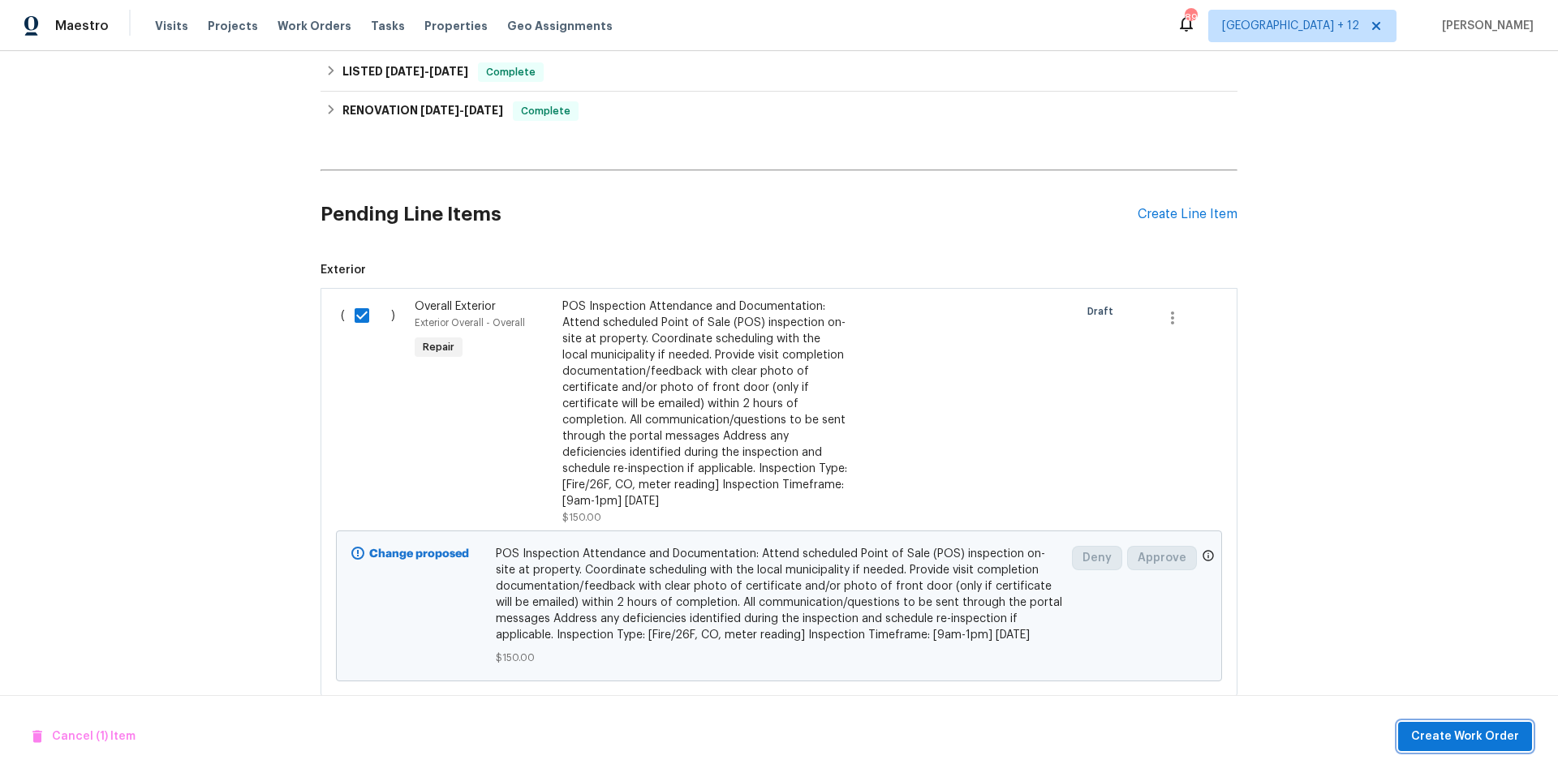
click at [1448, 733] on span "Create Work Order" at bounding box center [1465, 737] width 108 height 20
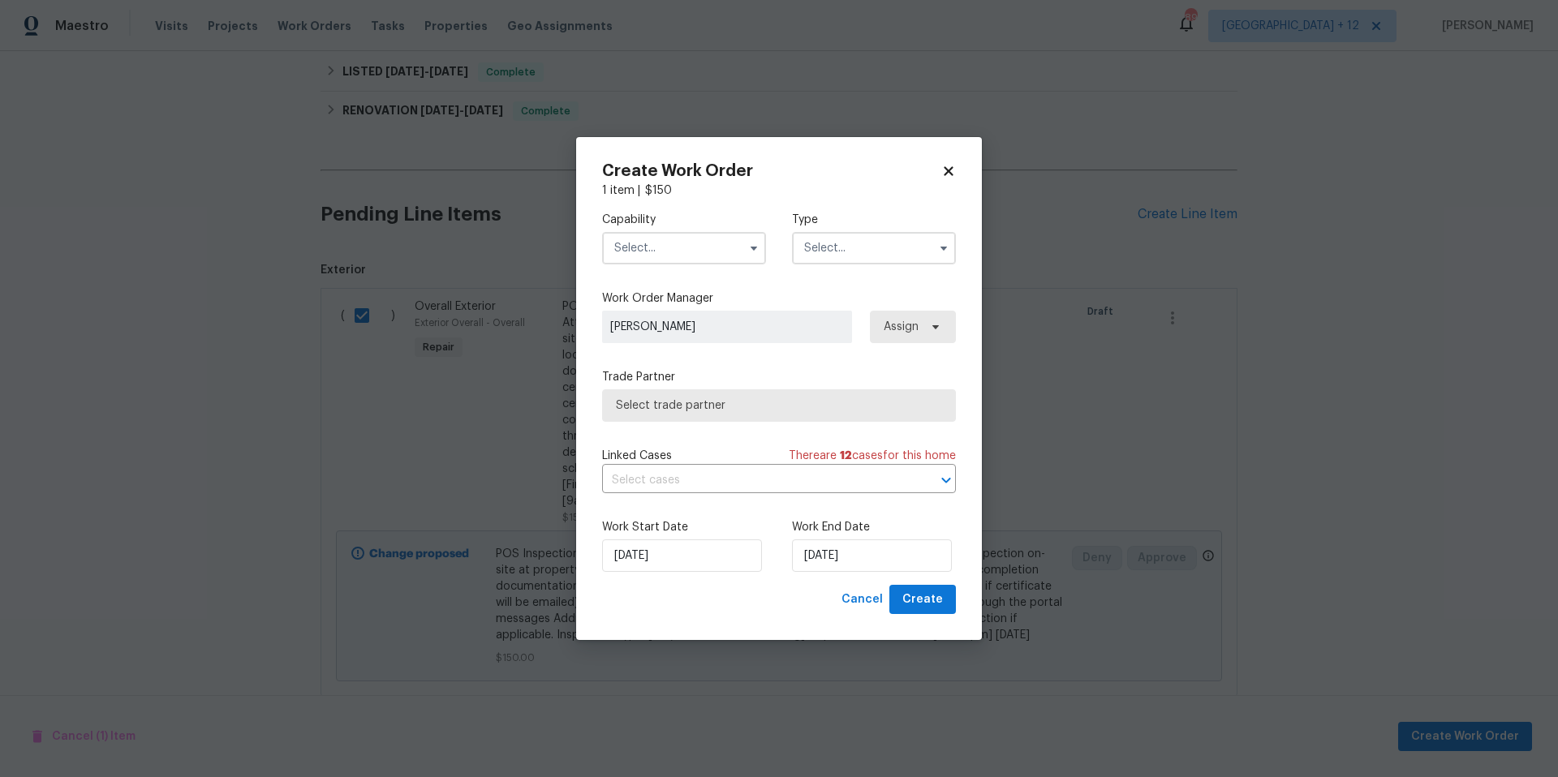
click at [739, 250] on input "text" at bounding box center [684, 248] width 164 height 32
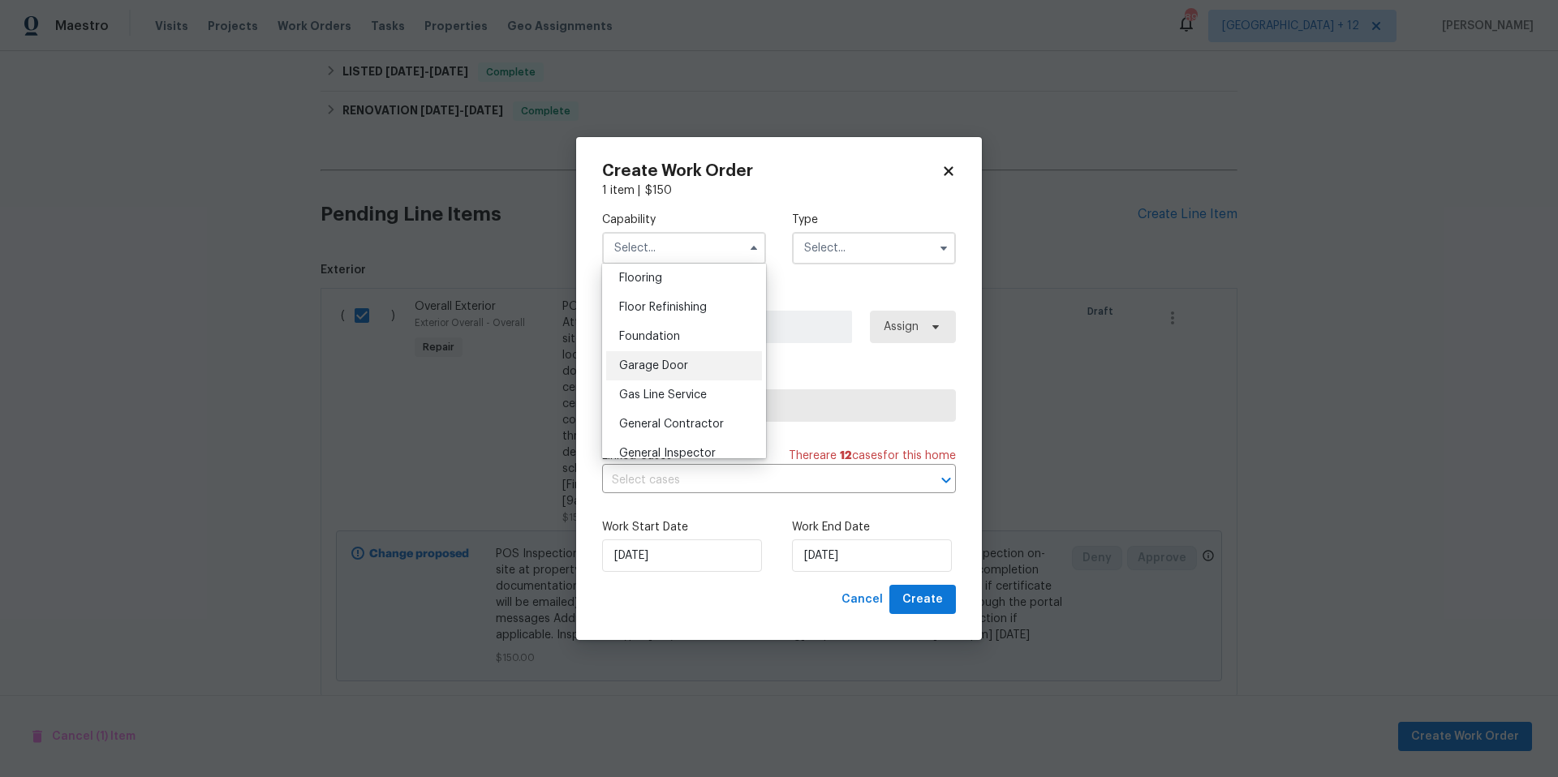
scroll to position [637, 0]
click at [668, 428] on div "General Contractor" at bounding box center [684, 420] width 156 height 29
type input "General Contractor"
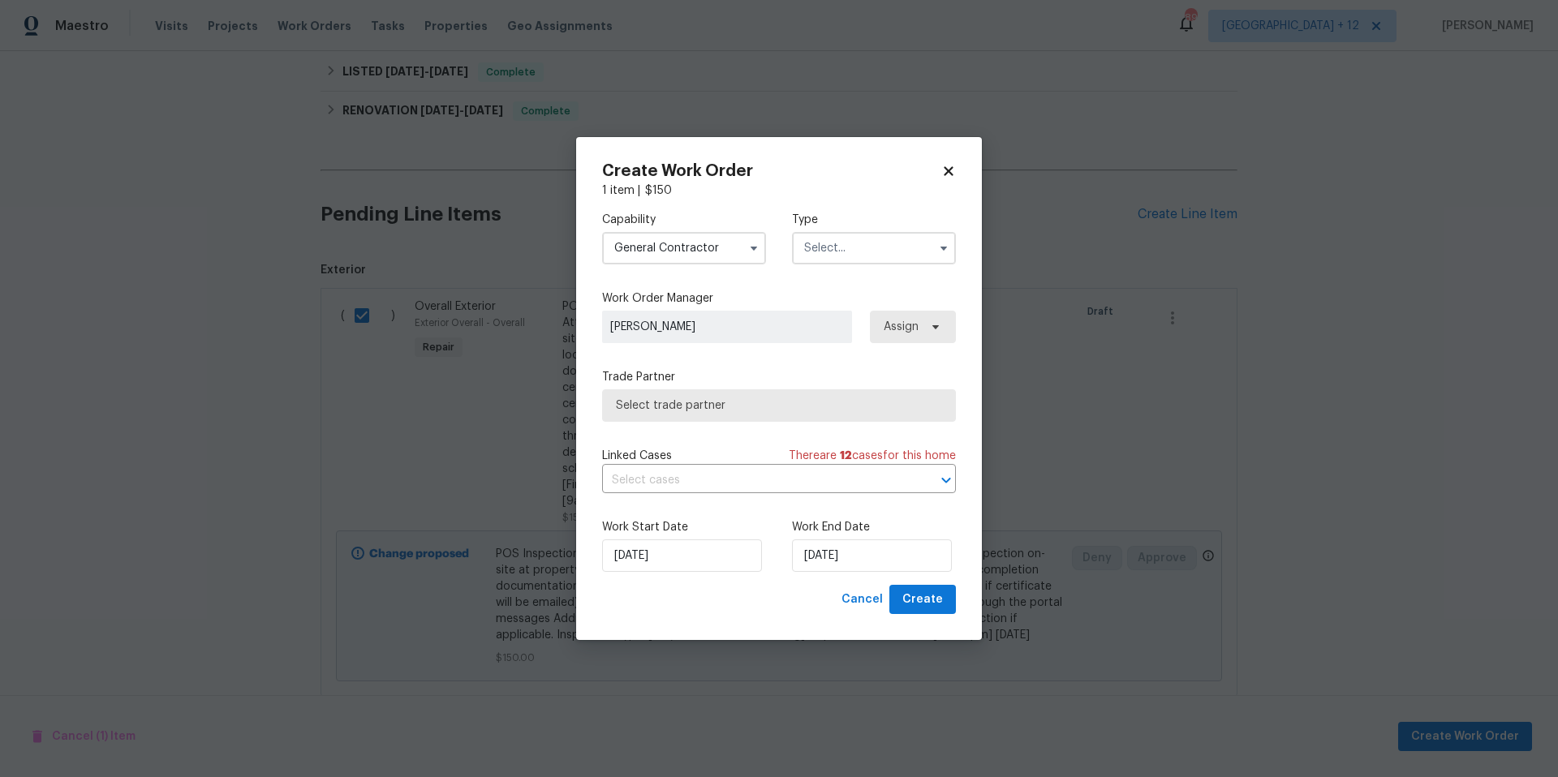
click at [818, 239] on input "text" at bounding box center [874, 248] width 164 height 32
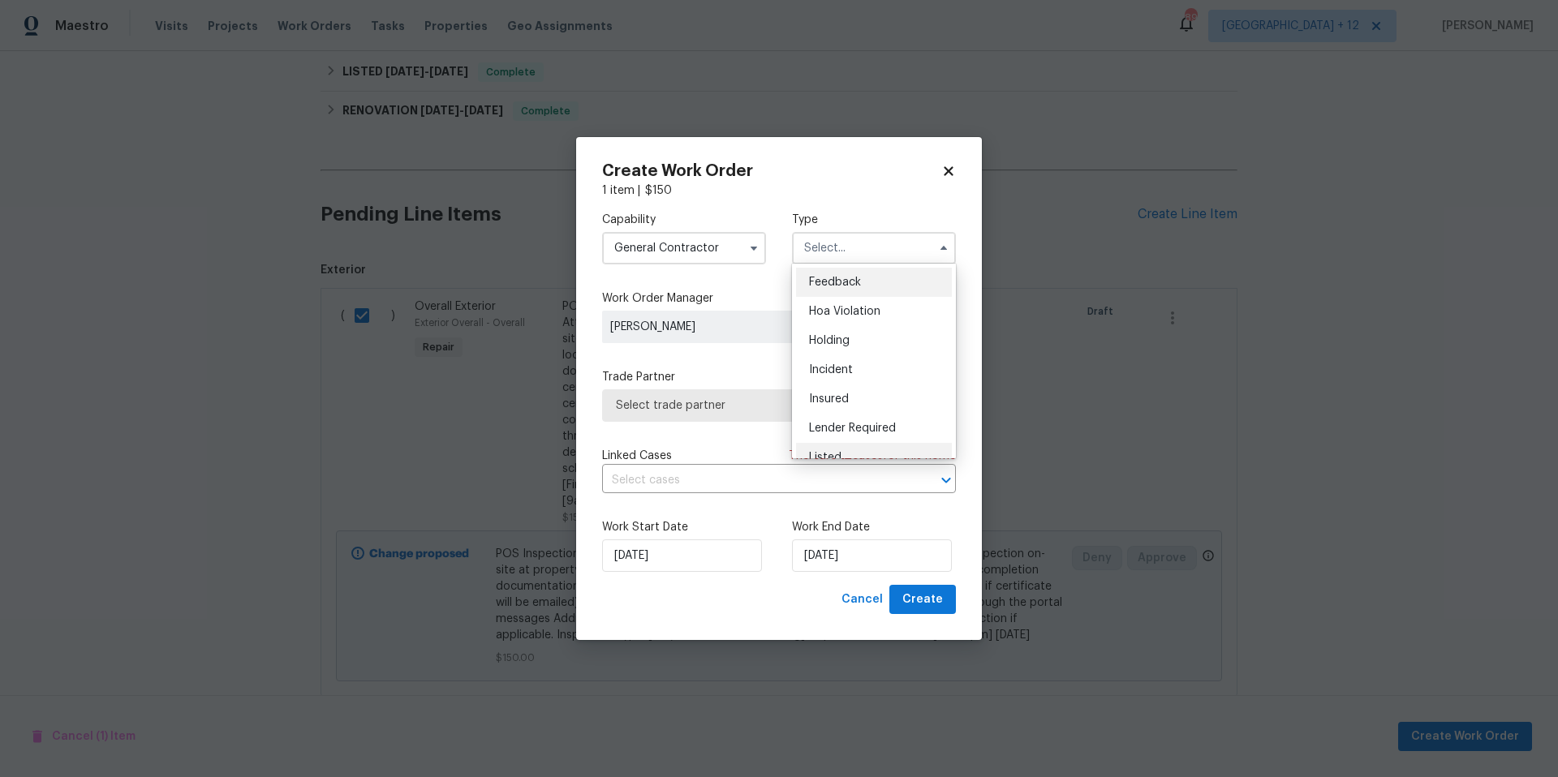
click at [849, 448] on div "Listed" at bounding box center [874, 457] width 156 height 29
type input "Listed"
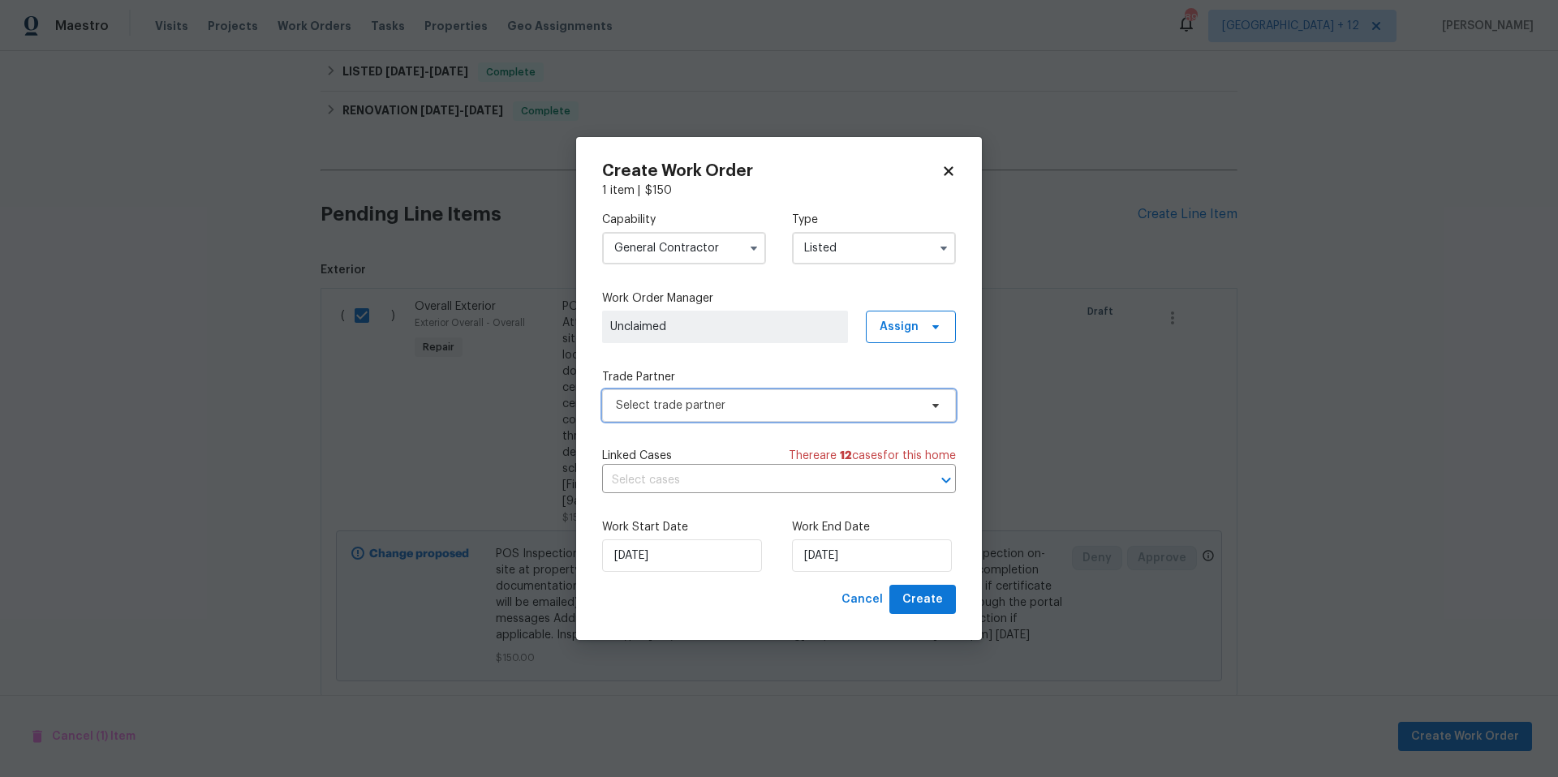
click at [758, 406] on span "Select trade partner" at bounding box center [767, 406] width 303 height 16
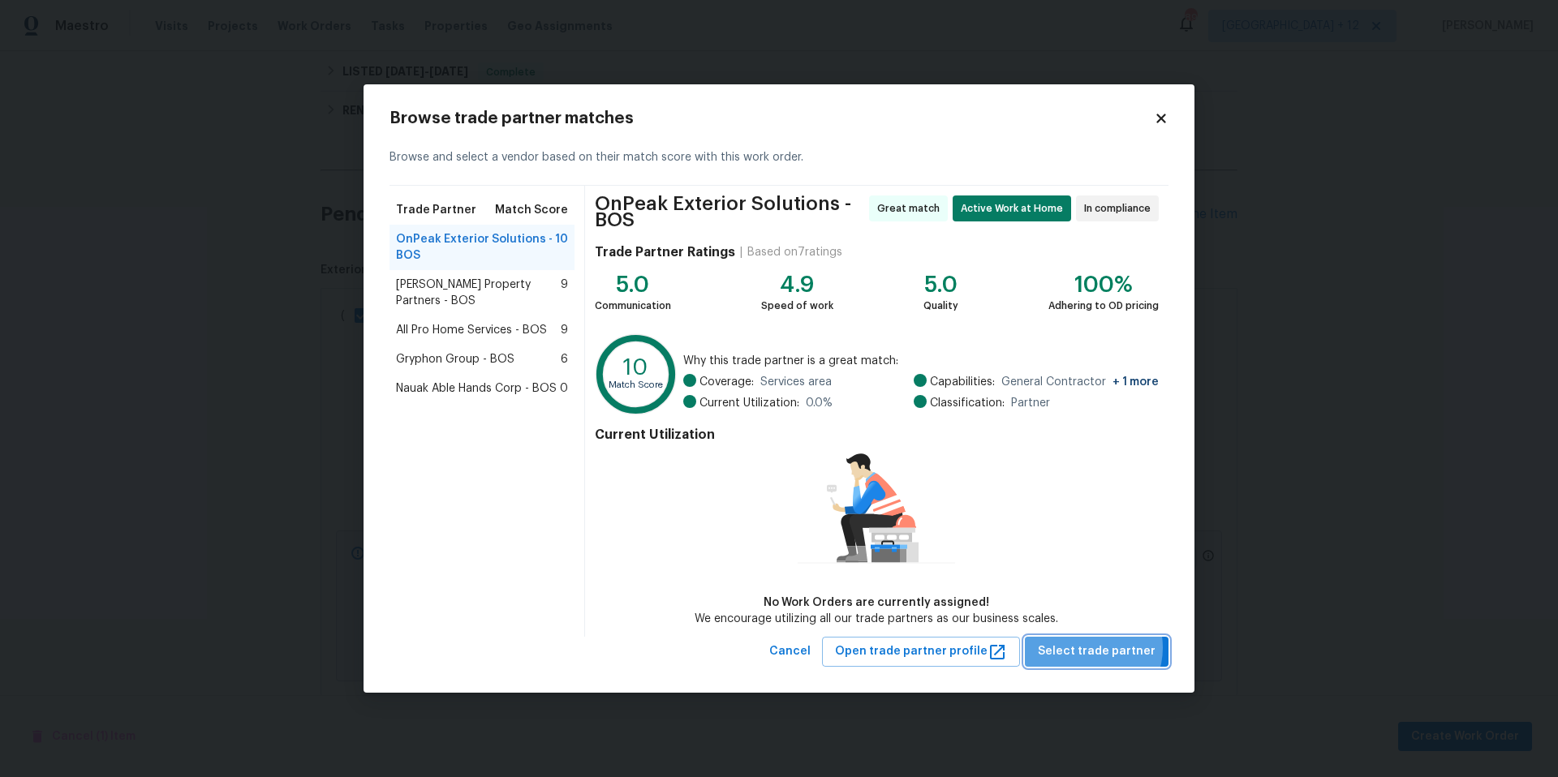
click at [1097, 647] on span "Select trade partner" at bounding box center [1097, 652] width 118 height 20
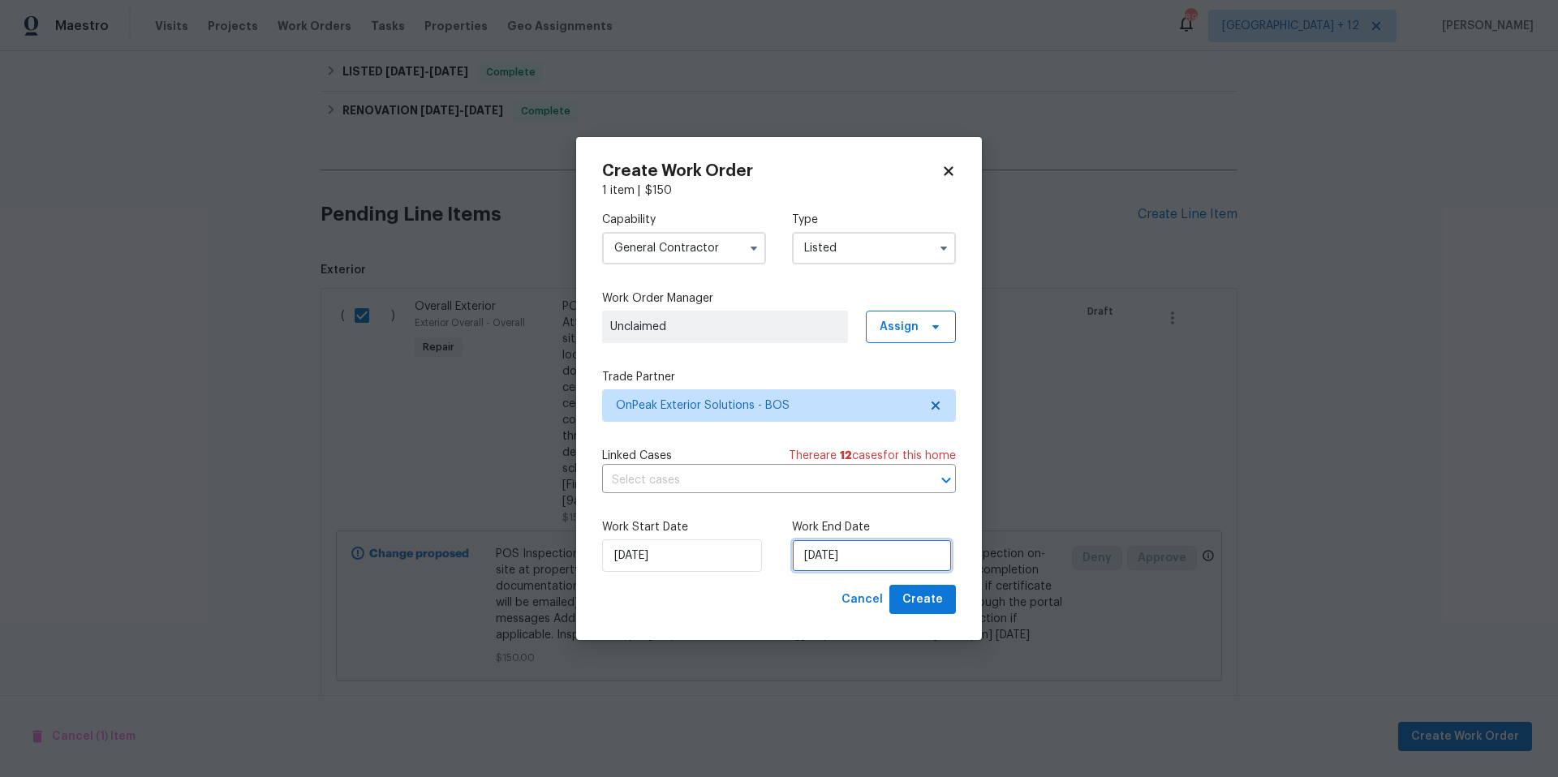
click at [879, 549] on input "[DATE]" at bounding box center [872, 555] width 160 height 32
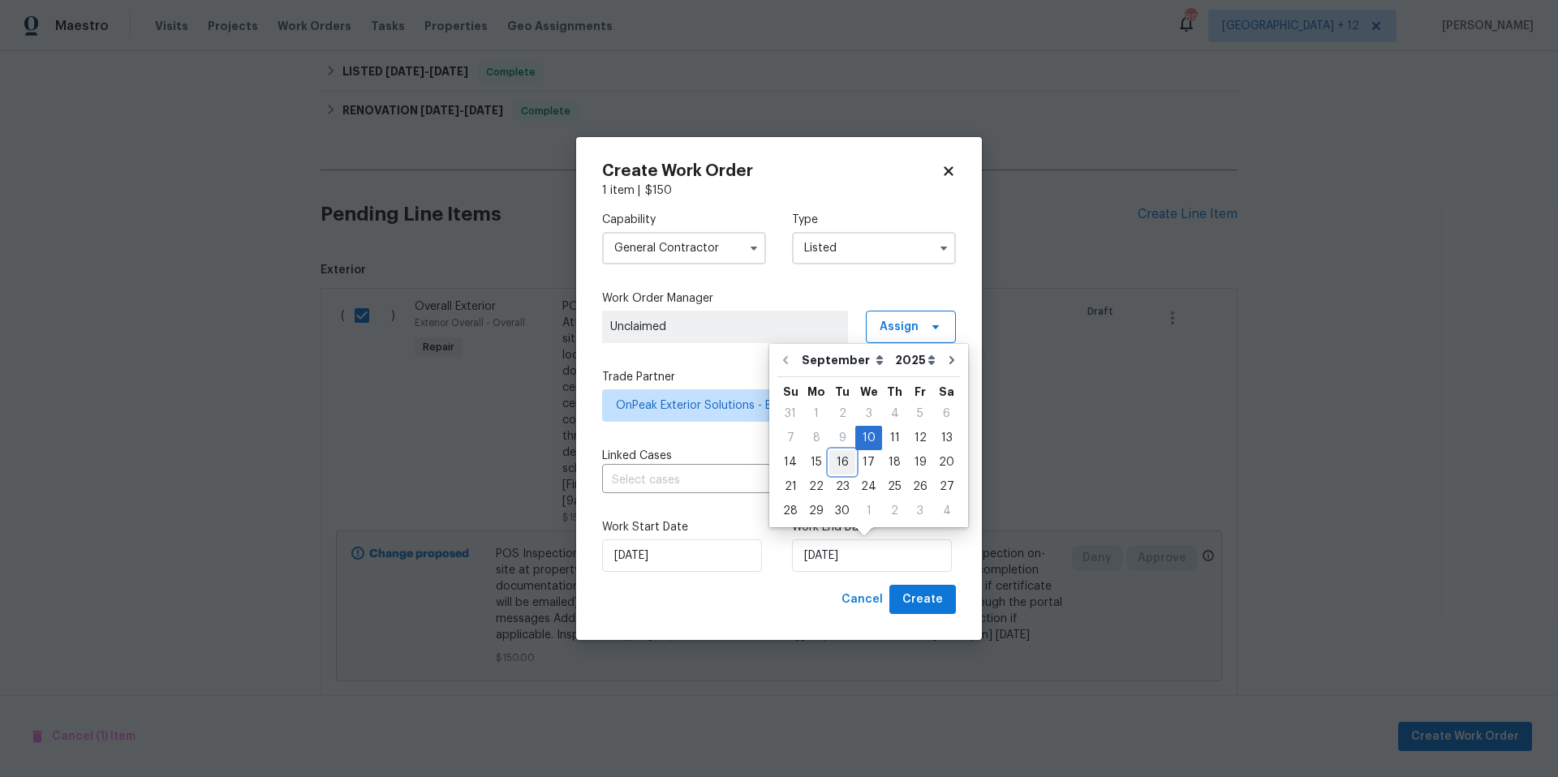
click at [840, 466] on div "16" at bounding box center [842, 462] width 26 height 23
type input "[DATE]"
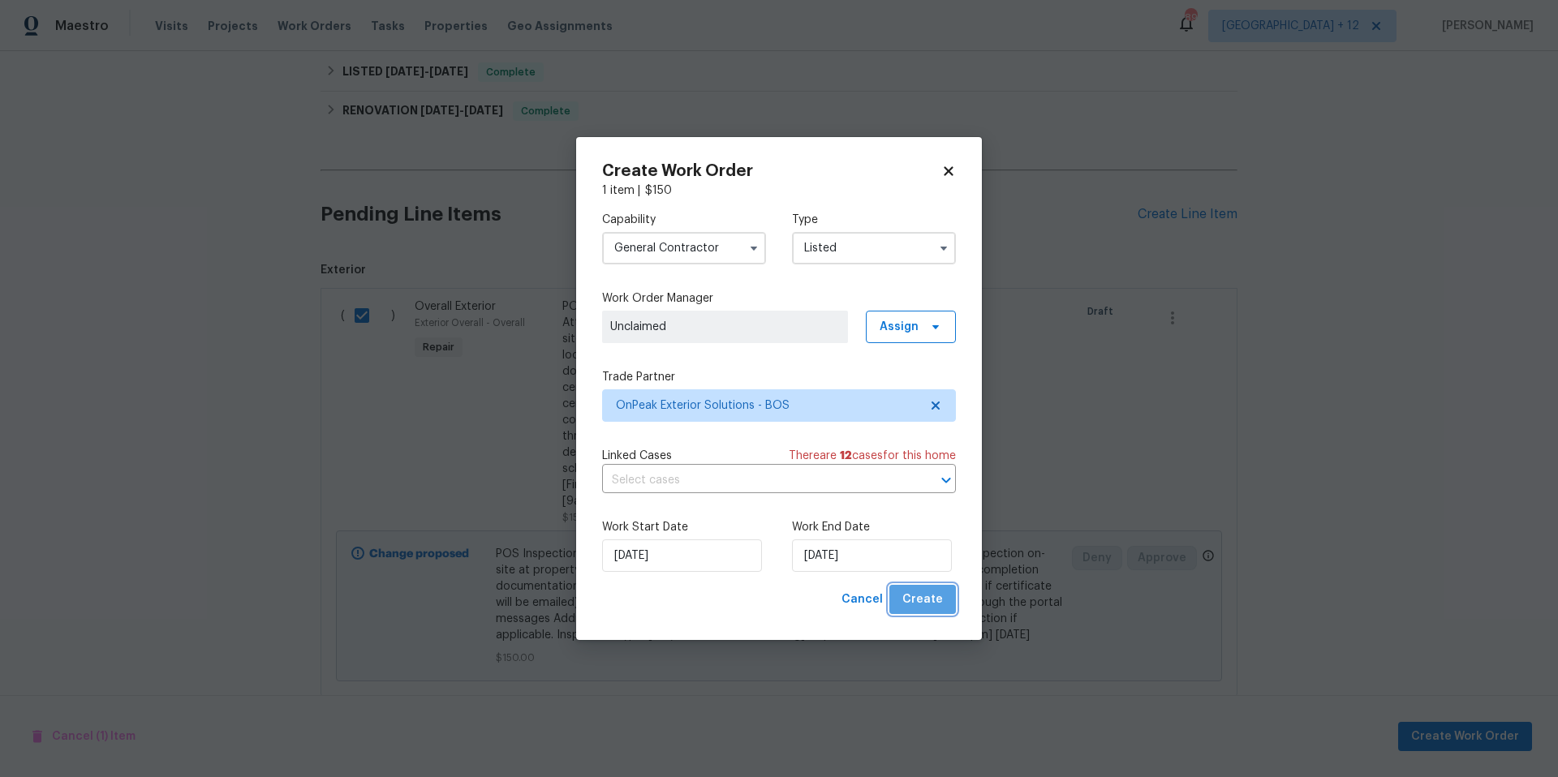
click at [937, 597] on span "Create" at bounding box center [922, 600] width 41 height 20
checkbox input "false"
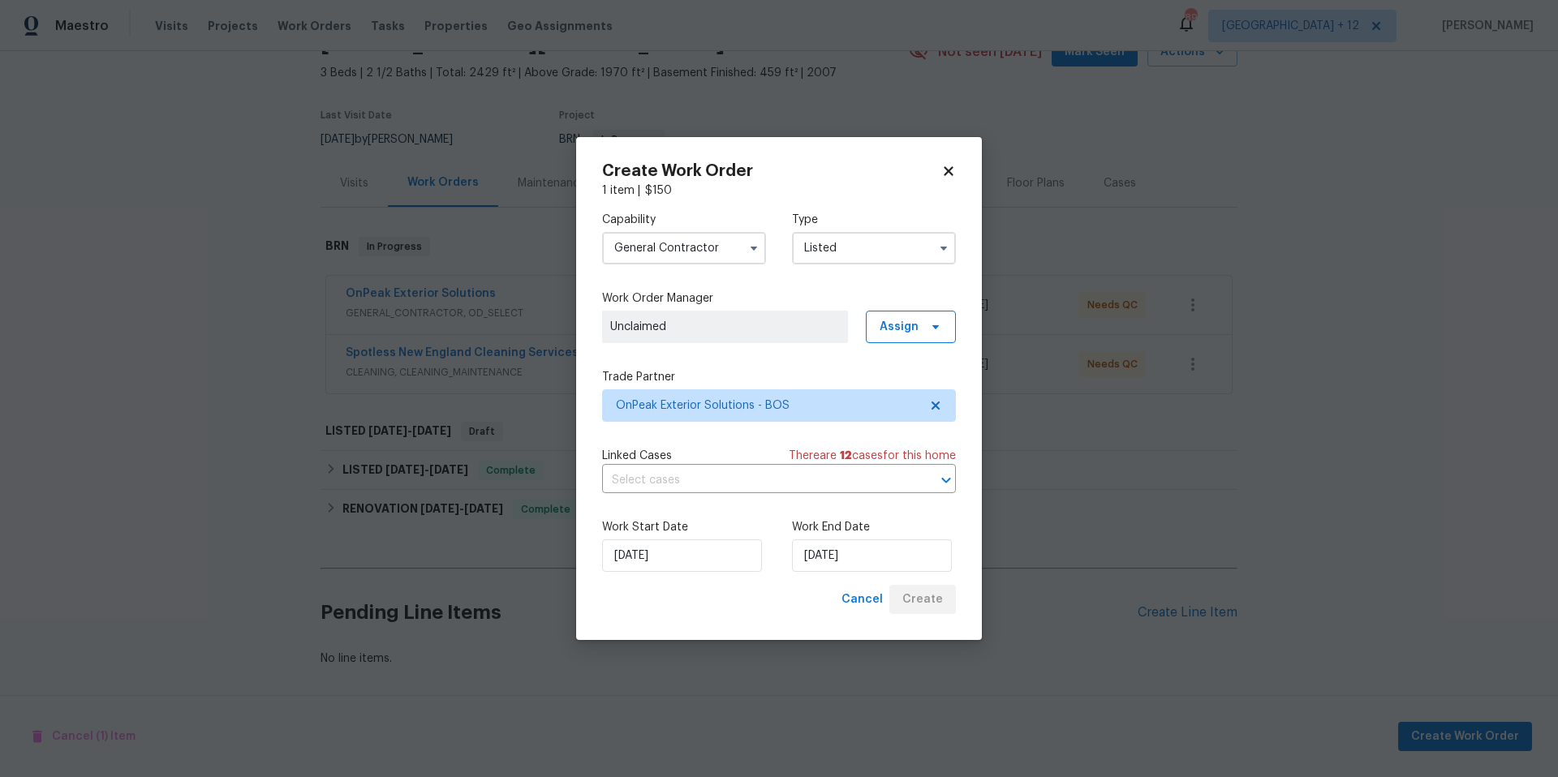
scroll to position [99, 0]
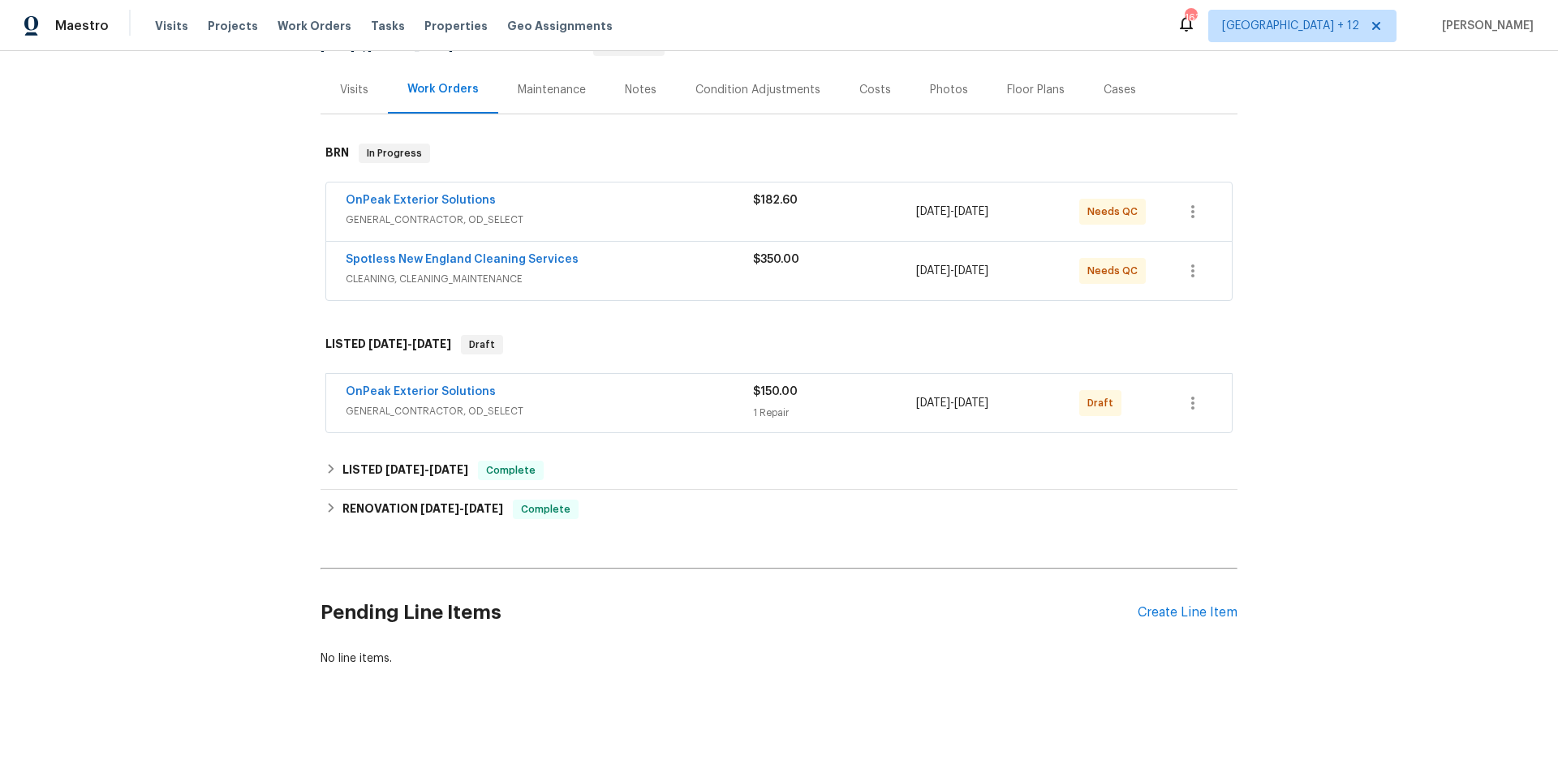
scroll to position [192, 0]
click at [1183, 393] on icon "button" at bounding box center [1192, 402] width 19 height 19
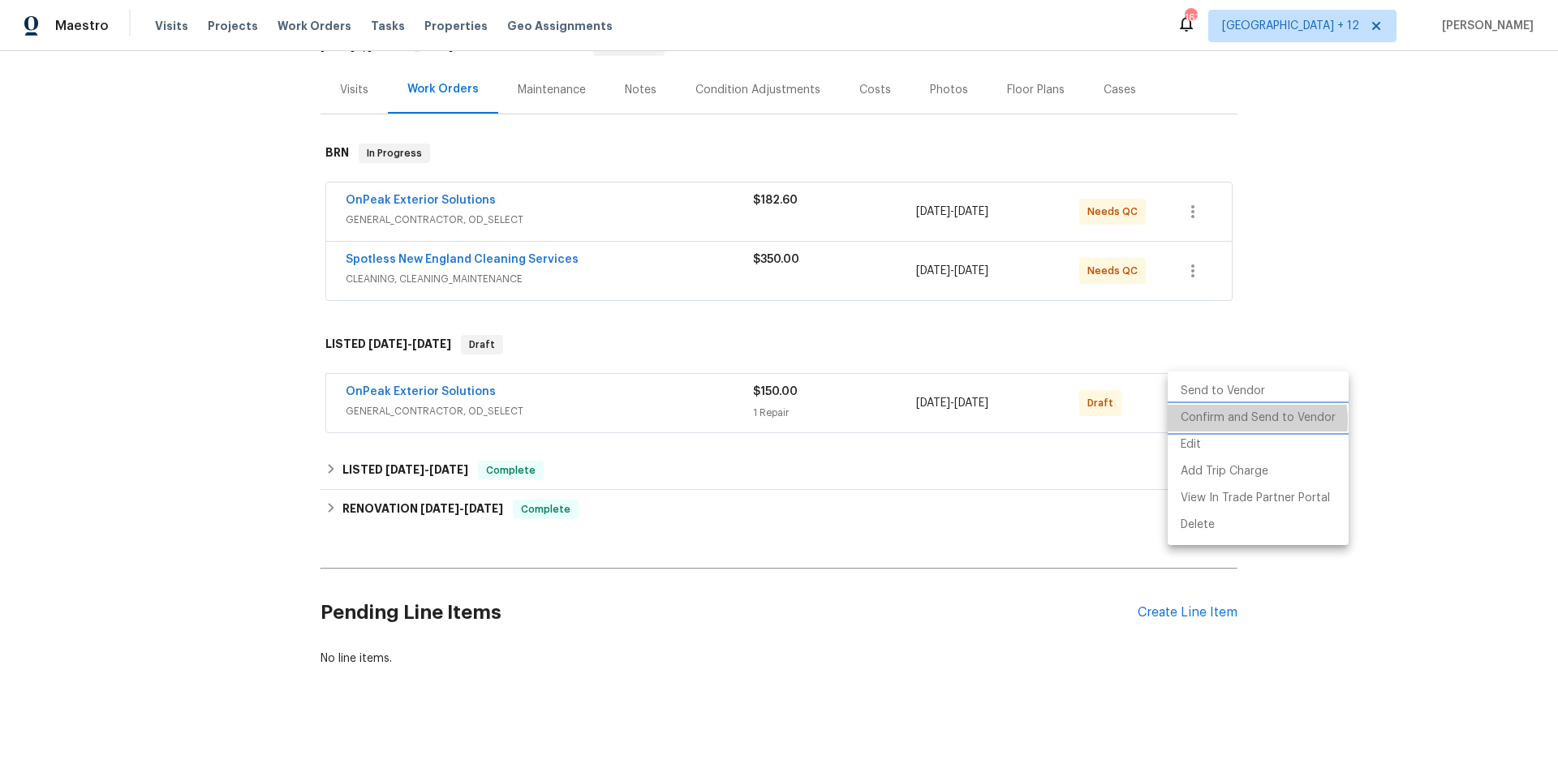
click at [1247, 421] on li "Confirm and Send to Vendor" at bounding box center [1257, 418] width 181 height 27
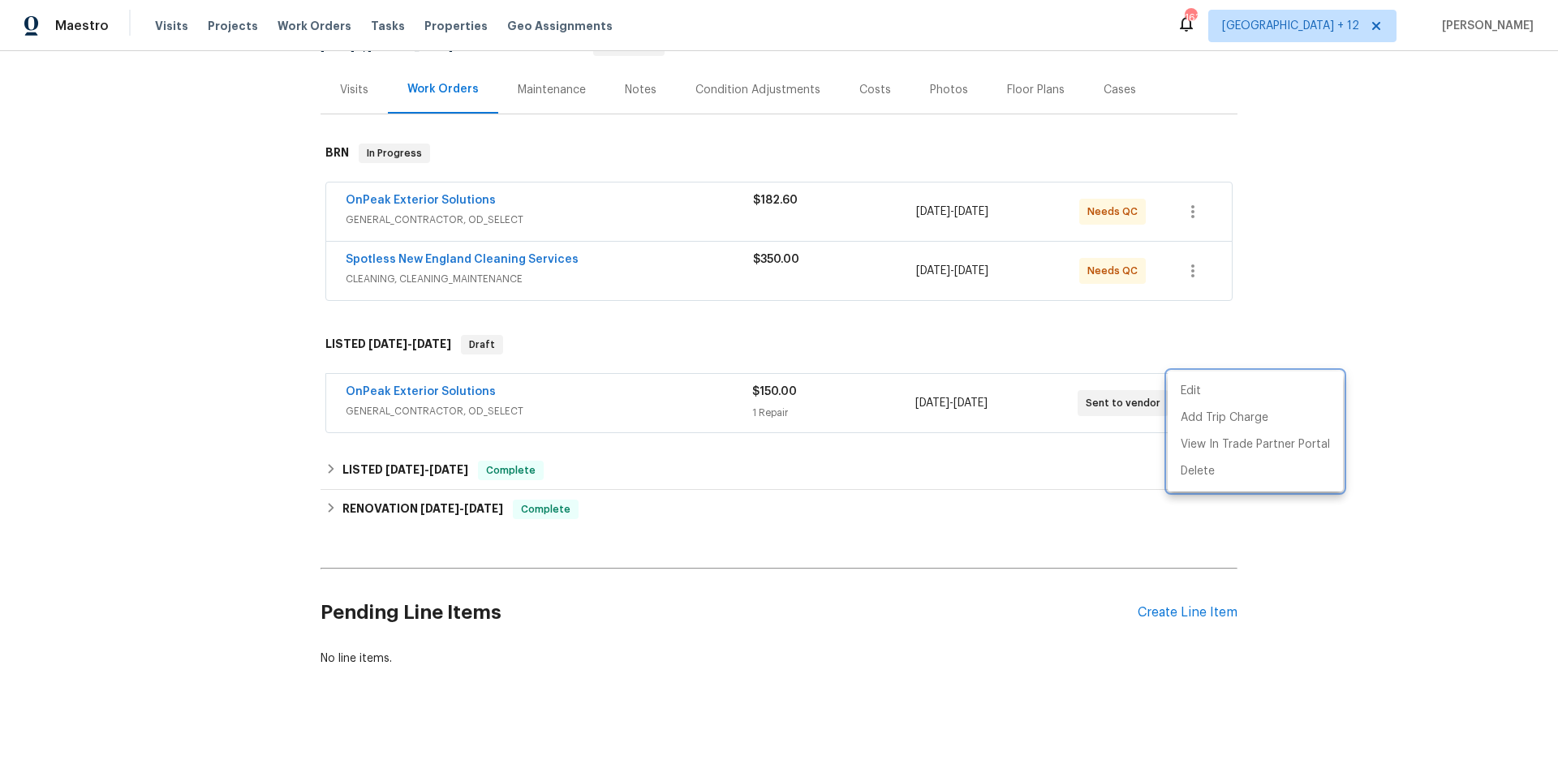
click at [657, 392] on div at bounding box center [779, 388] width 1558 height 777
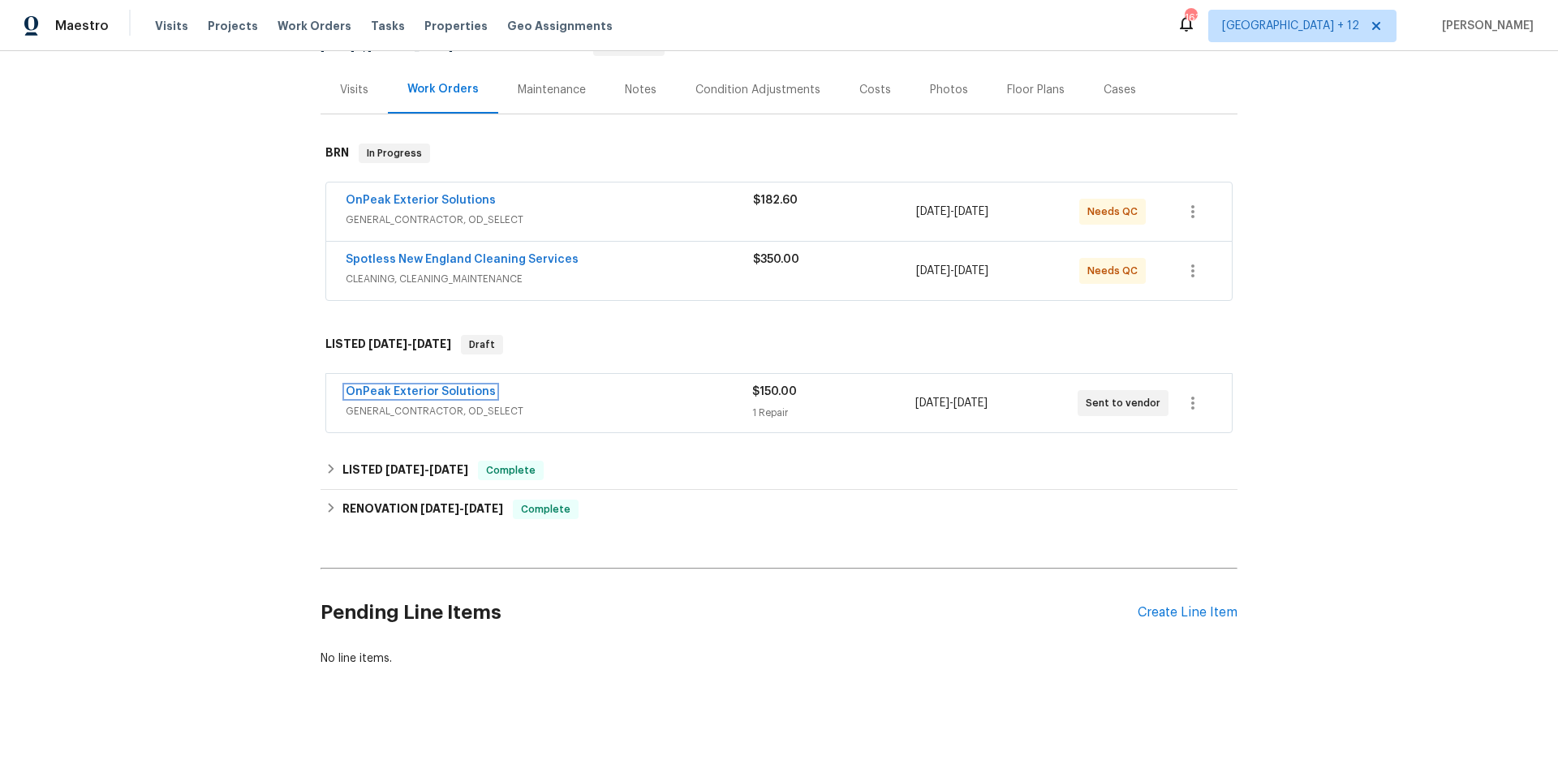
click at [440, 386] on link "OnPeak Exterior Solutions" at bounding box center [421, 391] width 150 height 11
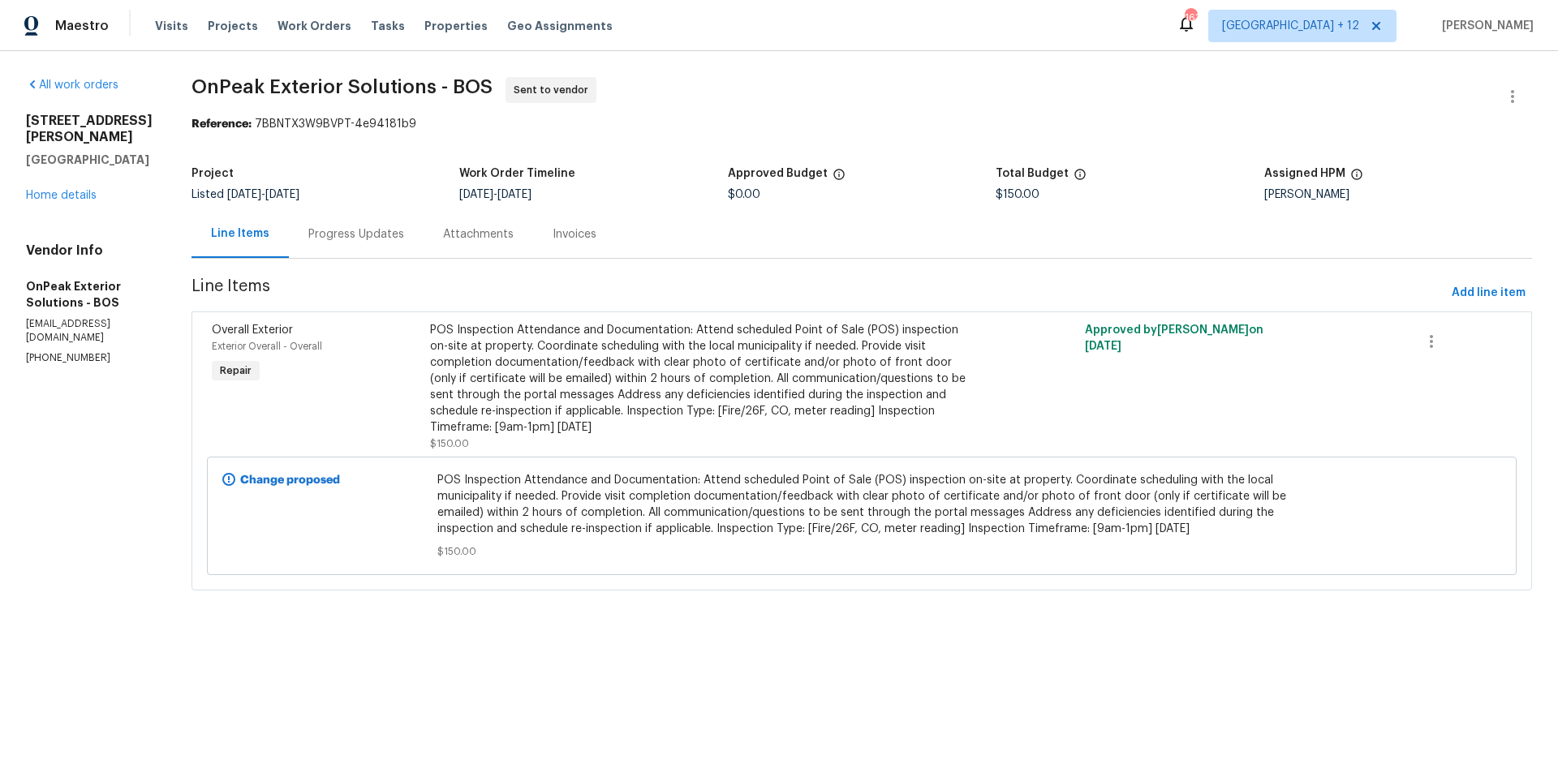
click at [310, 233] on div "Progress Updates" at bounding box center [356, 234] width 96 height 16
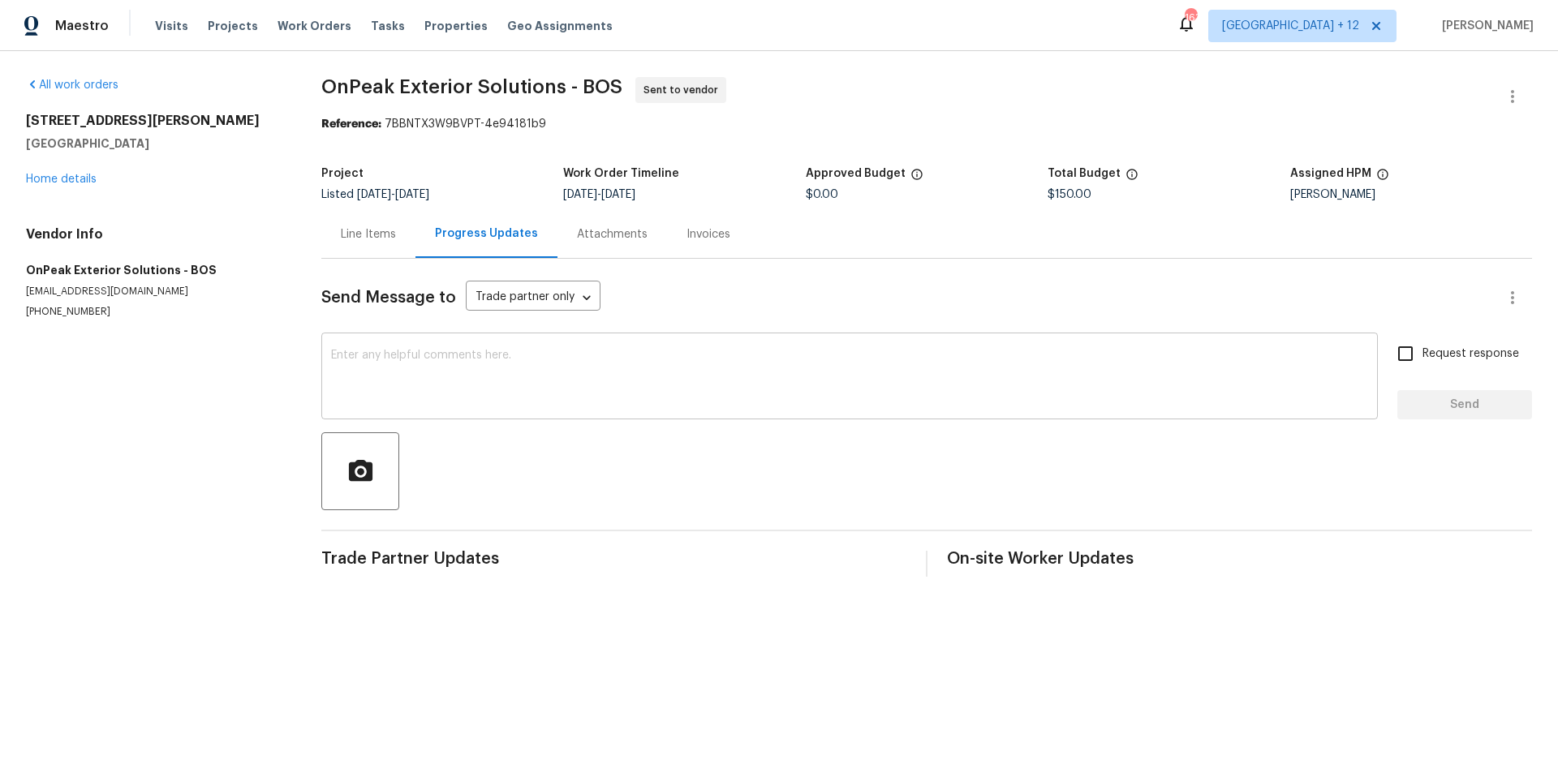
click at [645, 417] on div "x ​" at bounding box center [849, 378] width 1056 height 83
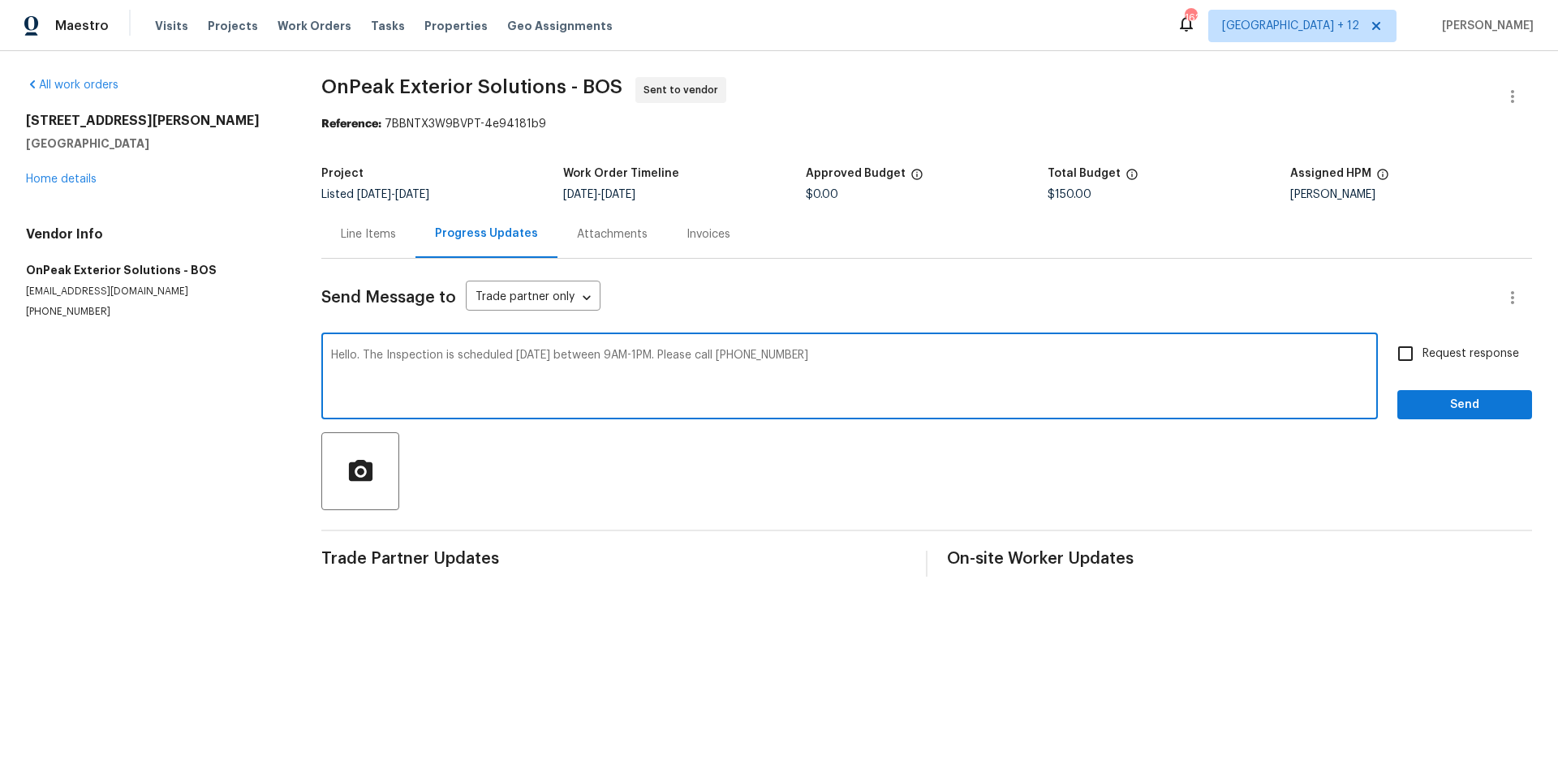
click at [749, 348] on div "Hello. The Inspection is scheduled Tuesday 9/16 between 9AM-1PM. Please call 97…" at bounding box center [849, 378] width 1056 height 83
click at [746, 350] on textarea "Hello. The Inspection is scheduled Tuesday 9/16 between 9AM-1PM. Please call 97…" at bounding box center [849, 378] width 1037 height 57
click at [937, 357] on textarea "Hello. The Inspection is scheduled Tuesday 9/16 between 9AM-1PM. Please call th…" at bounding box center [849, 378] width 1037 height 57
click at [685, 348] on div "Hello. The Inspection is scheduled Tuesday 9/16 between 9AM-1PM. Please call th…" at bounding box center [849, 378] width 1056 height 83
click at [685, 355] on textarea "Hello. The Inspection is scheduled Tuesday 9/16 between 9AM-1PM. Please call th…" at bounding box center [849, 378] width 1037 height 57
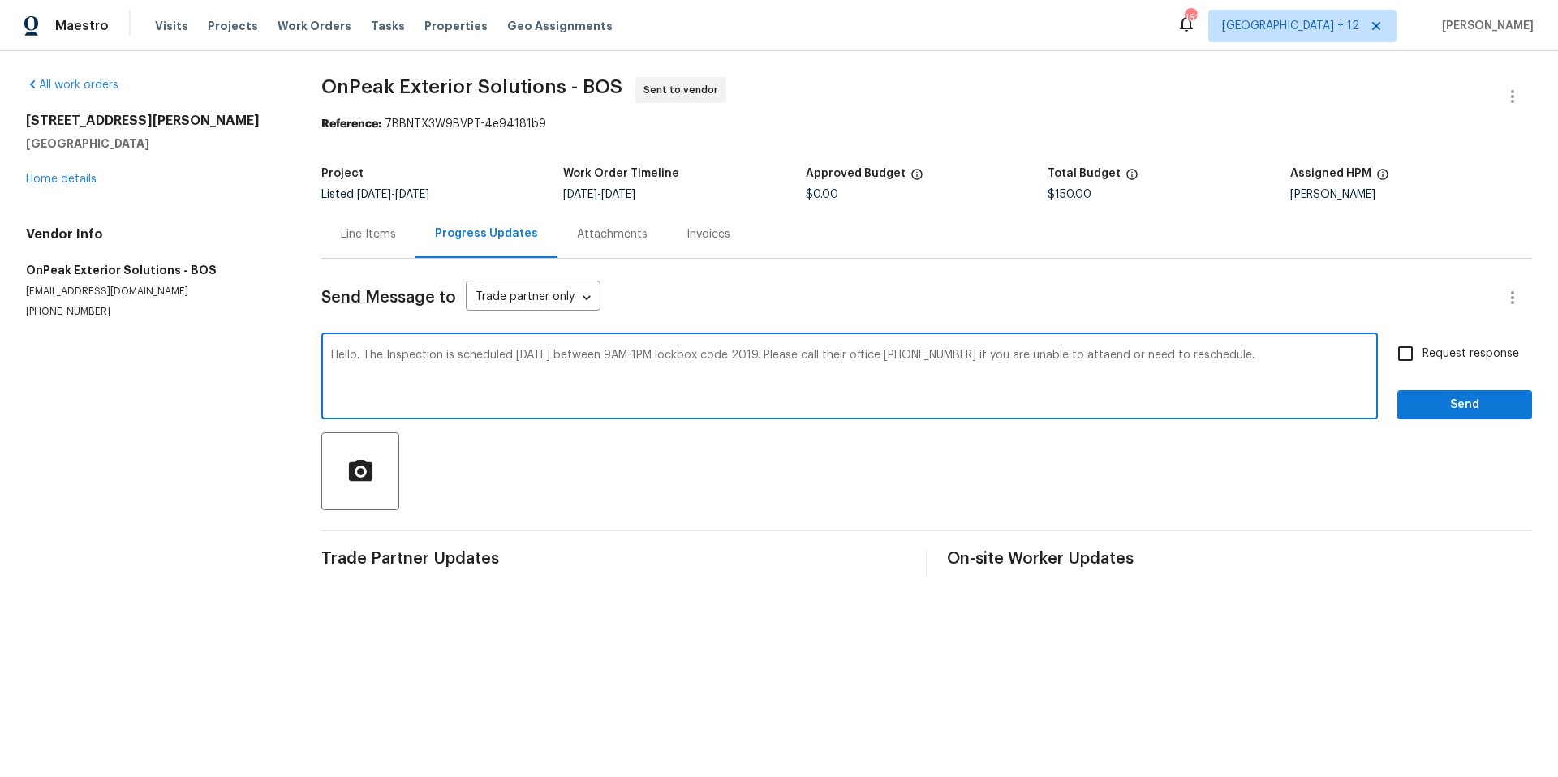
click at [0, 0] on div "inspection" at bounding box center [0, 0] width 0 height 0
click at [497, 357] on textarea "Hello. The inspection is scheduled Tuesday 9/16 between 9AM-1PM lockbox code 20…" at bounding box center [849, 378] width 1037 height 57
click at [0, 0] on span "scheduled" at bounding box center [0, 0] width 0 height 0
click at [1138, 357] on textarea "Hello. The inspection is scheduled for Tuesday 9/16 between 9AM-1PM lockbox cod…" at bounding box center [849, 378] width 1037 height 57
click at [0, 0] on span "attend" at bounding box center [0, 0] width 0 height 0
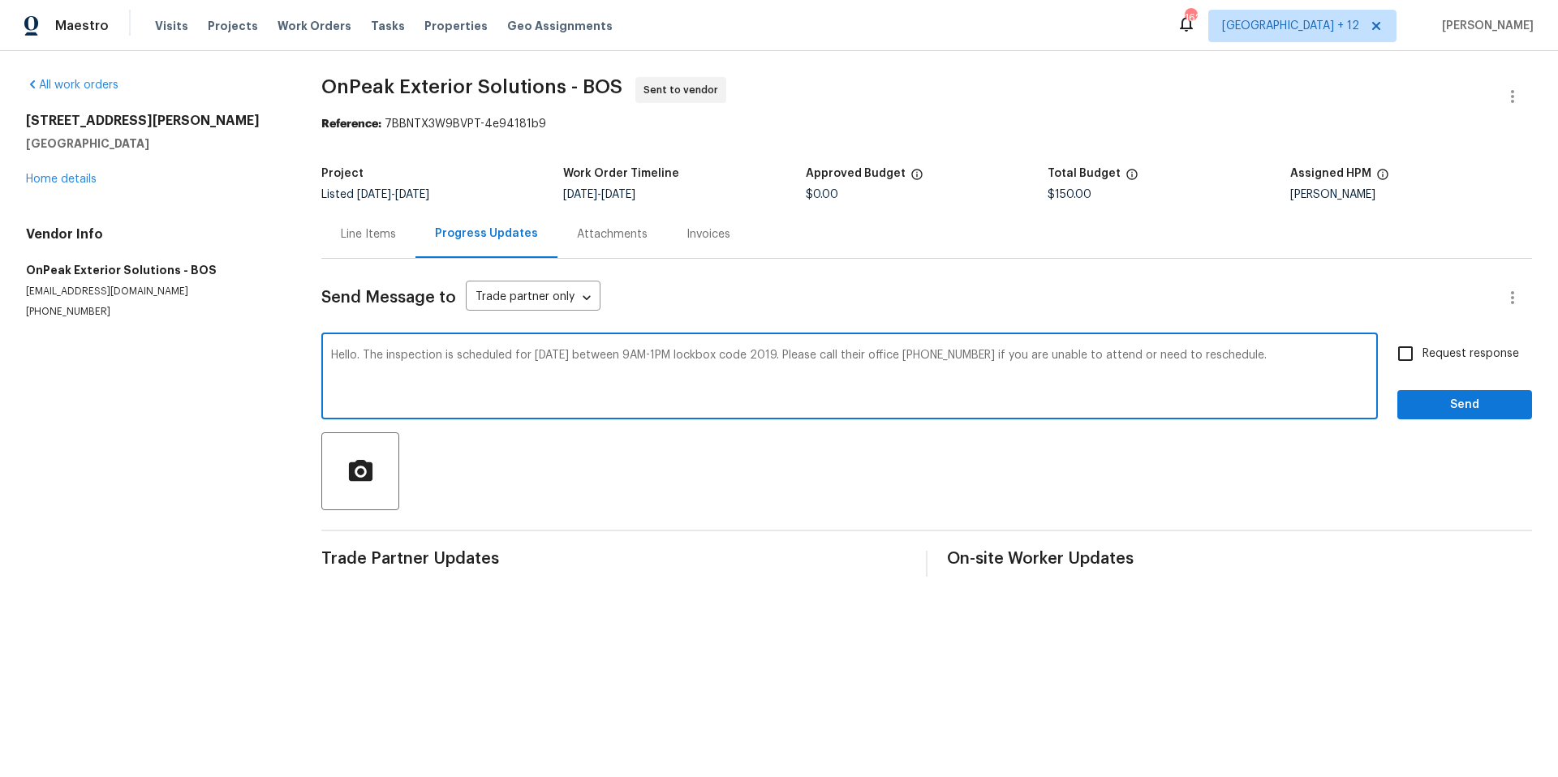
click at [1291, 357] on textarea "Hello. The inspection is scheduled for Tuesday 9/16 between 9AM-1PM lockbox cod…" at bounding box center [849, 378] width 1037 height 57
click at [922, 362] on textarea "Hello. The inspection is scheduled for Tuesday 9/16 between 9AM-1PM lockbox cod…" at bounding box center [849, 378] width 1037 height 57
click at [0, 0] on span "at" at bounding box center [0, 0] width 0 height 0
click at [372, 372] on textarea "Hello. The inspection is scheduled for Tuesday 9/16 between 9AM-1PM lockbox cod…" at bounding box center [849, 378] width 1037 height 57
click at [0, 0] on span "," at bounding box center [0, 0] width 0 height 0
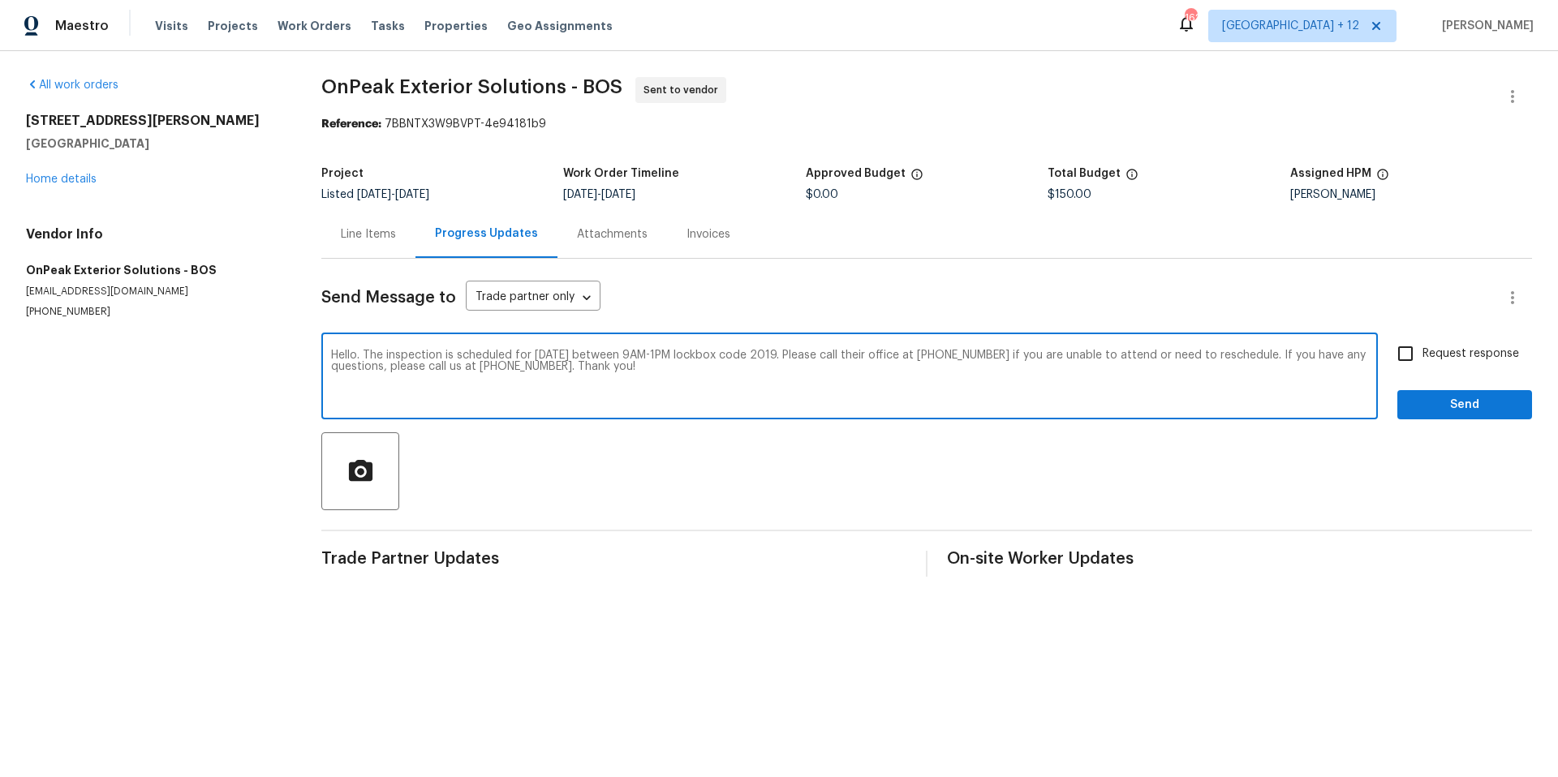
type textarea "Hello. The inspection is scheduled for Tuesday 9/16 between 9AM-1PM lockbox cod…"
click at [1389, 356] on input "Request response" at bounding box center [1405, 354] width 34 height 34
checkbox input "true"
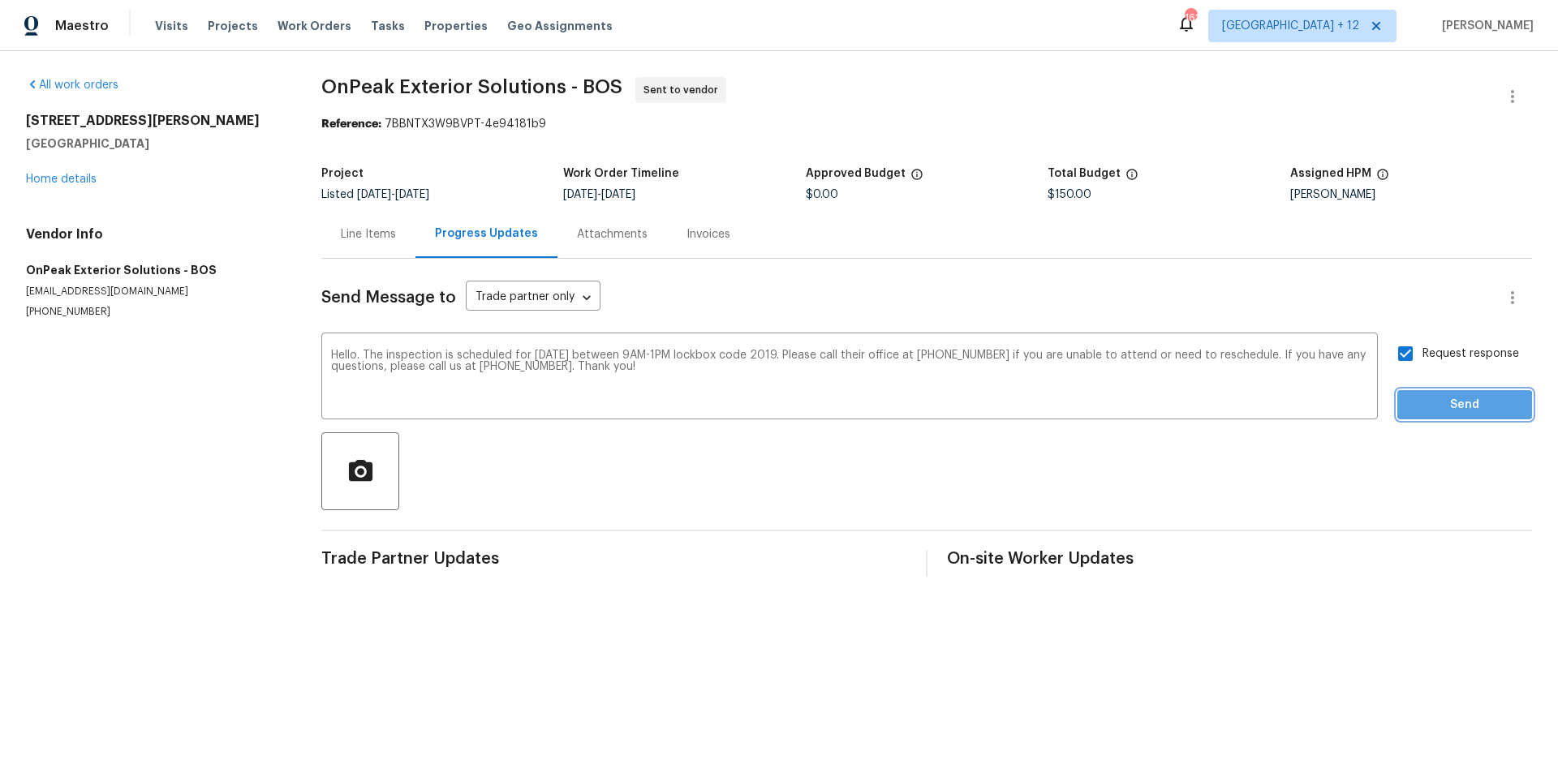
click at [1439, 407] on span "Send" at bounding box center [1464, 405] width 109 height 20
